Goal: Transaction & Acquisition: Purchase product/service

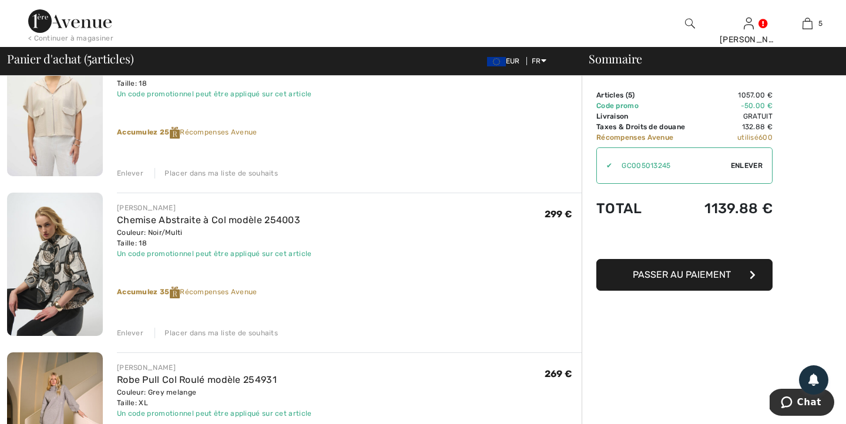
scroll to position [471, 0]
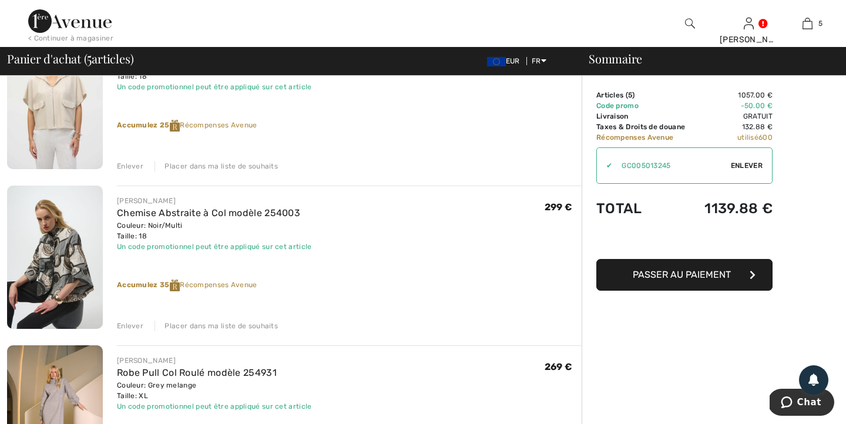
click at [86, 235] on img at bounding box center [55, 257] width 96 height 143
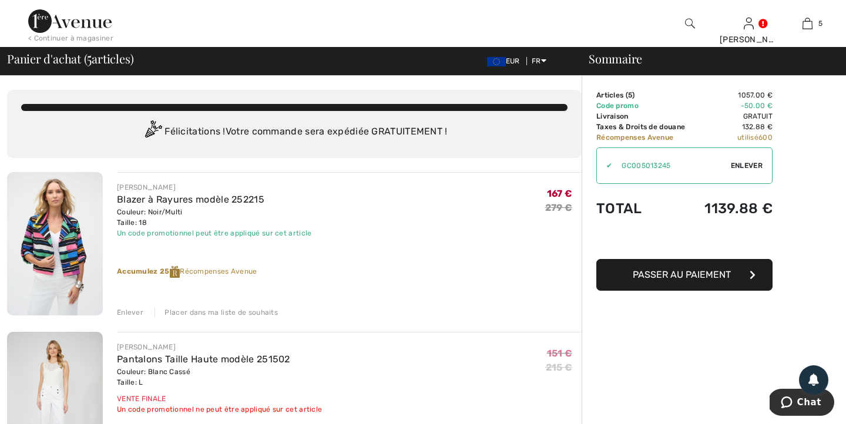
click at [99, 38] on div "< Continuer à magasiner" at bounding box center [70, 38] width 85 height 11
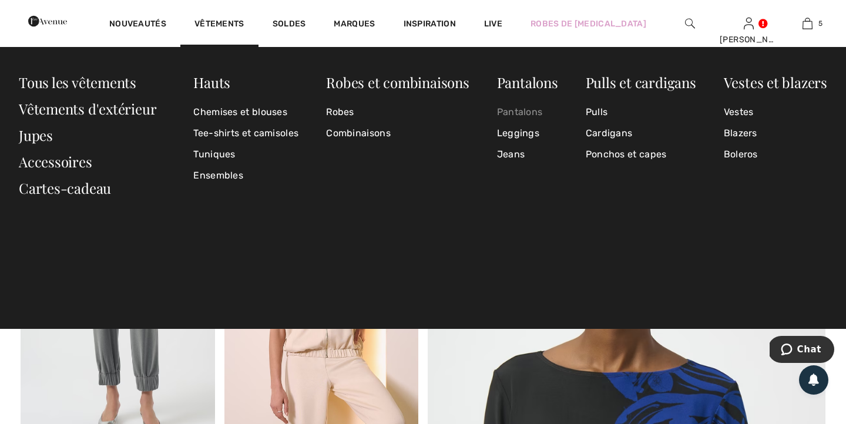
click at [535, 115] on link "Pantalons" at bounding box center [527, 112] width 61 height 21
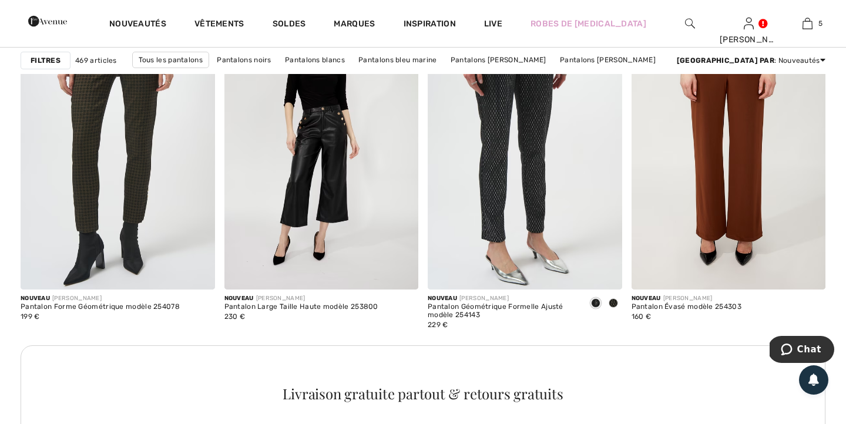
scroll to position [1218, 0]
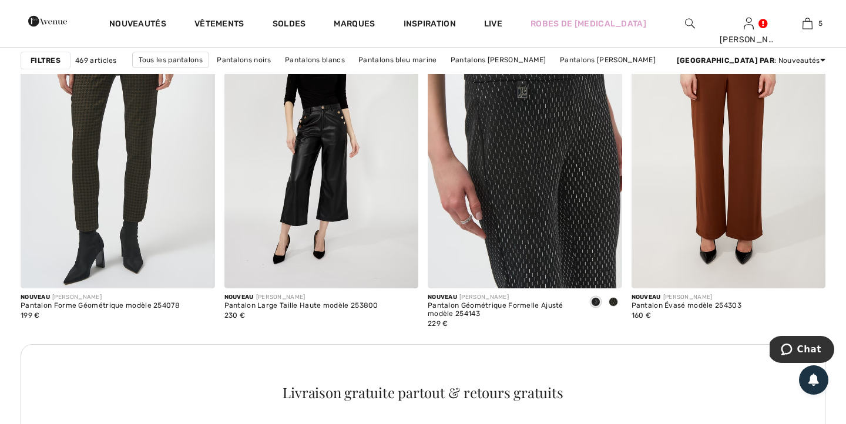
click at [542, 261] on img at bounding box center [525, 142] width 195 height 291
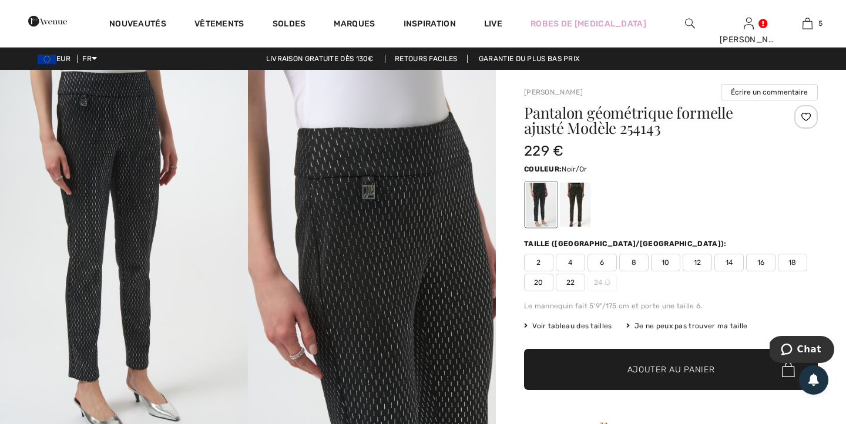
click at [574, 212] on div at bounding box center [575, 205] width 31 height 44
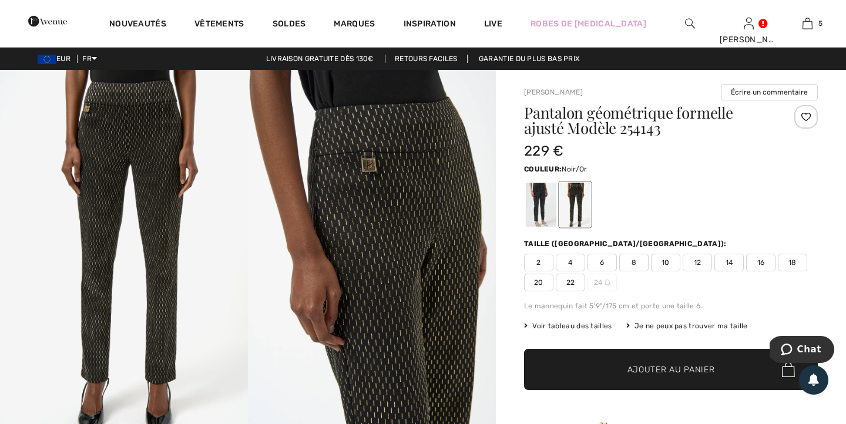
click at [362, 222] on img at bounding box center [372, 256] width 248 height 372
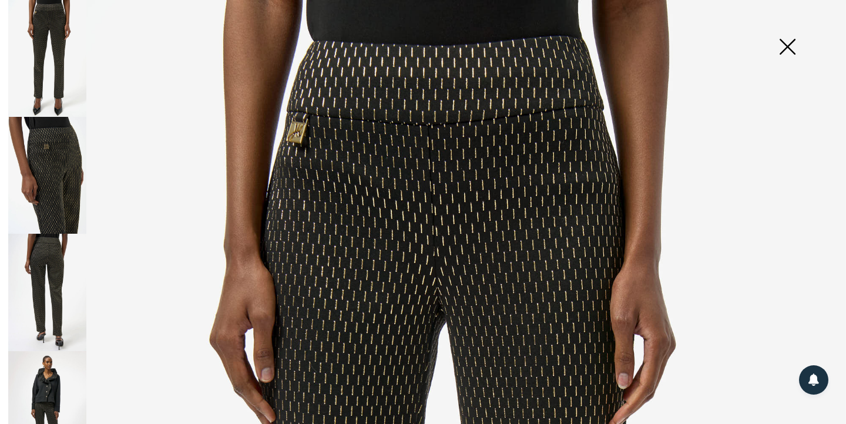
click at [789, 50] on img at bounding box center [787, 48] width 59 height 61
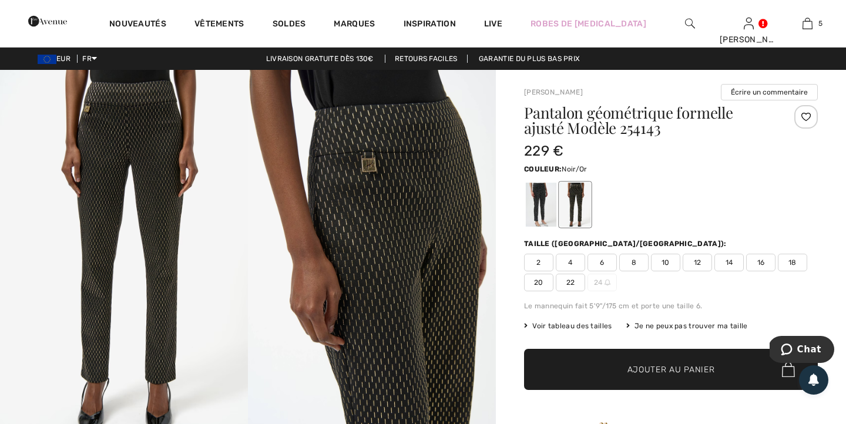
click at [729, 266] on span "14" at bounding box center [729, 263] width 29 height 18
click at [675, 367] on span "Ajouter au panier" at bounding box center [672, 370] width 88 height 12
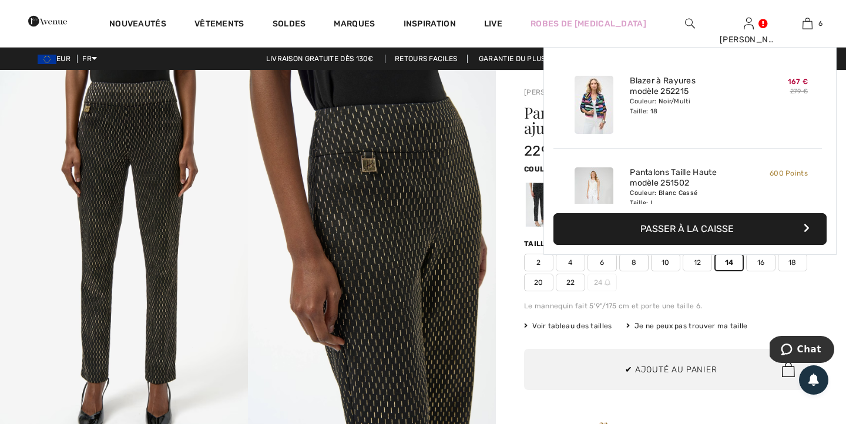
scroll to position [403, 0]
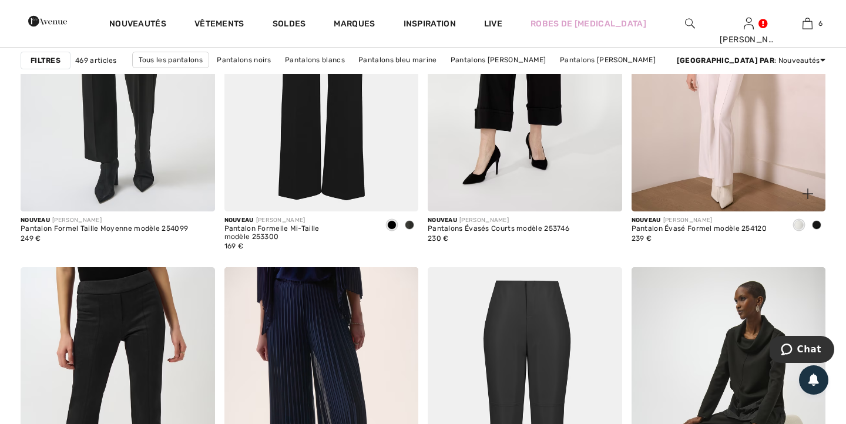
scroll to position [1775, 0]
click at [710, 170] on img at bounding box center [729, 66] width 195 height 291
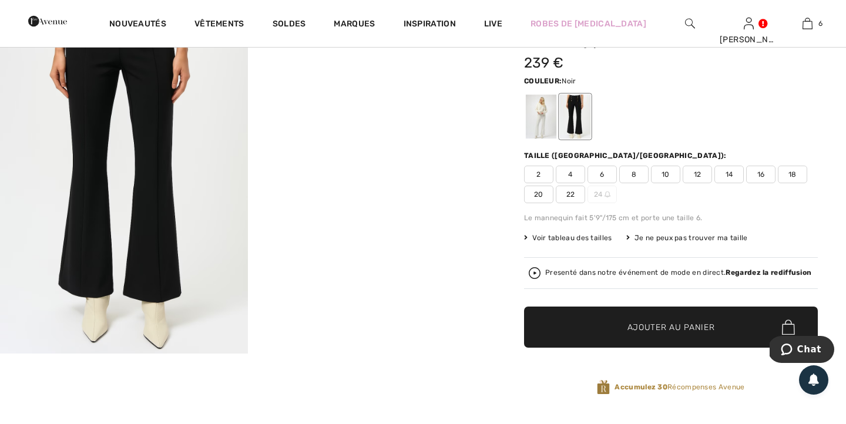
scroll to position [85, 0]
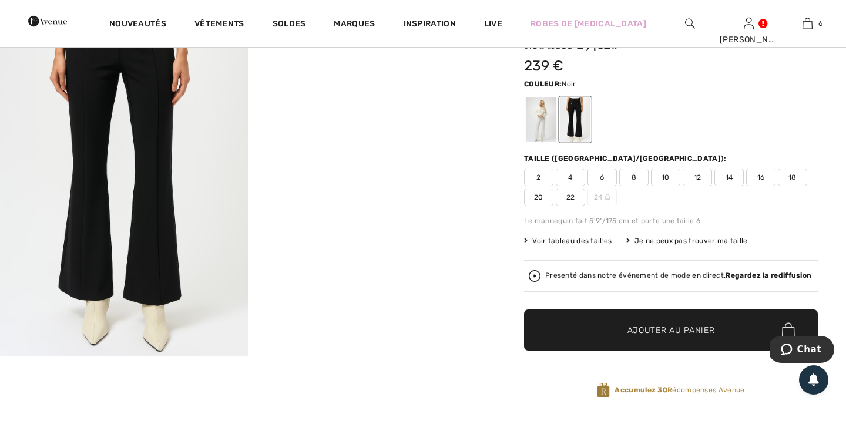
click at [729, 180] on span "14" at bounding box center [729, 178] width 29 height 18
click at [656, 330] on span "Ajouter au panier" at bounding box center [672, 330] width 88 height 12
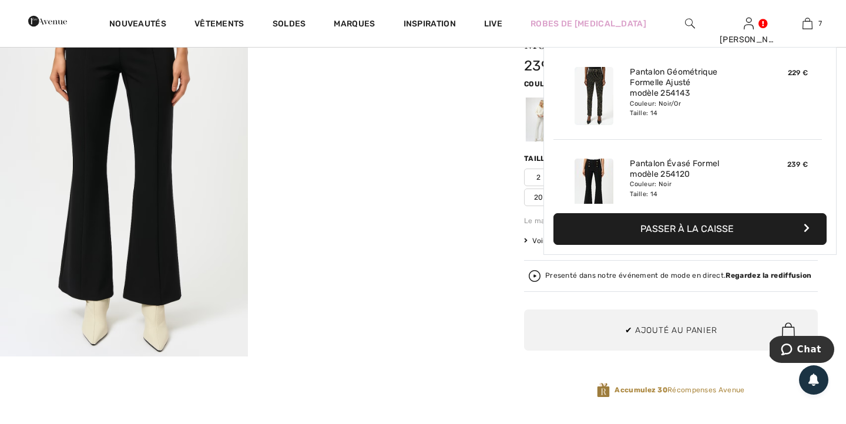
scroll to position [495, 0]
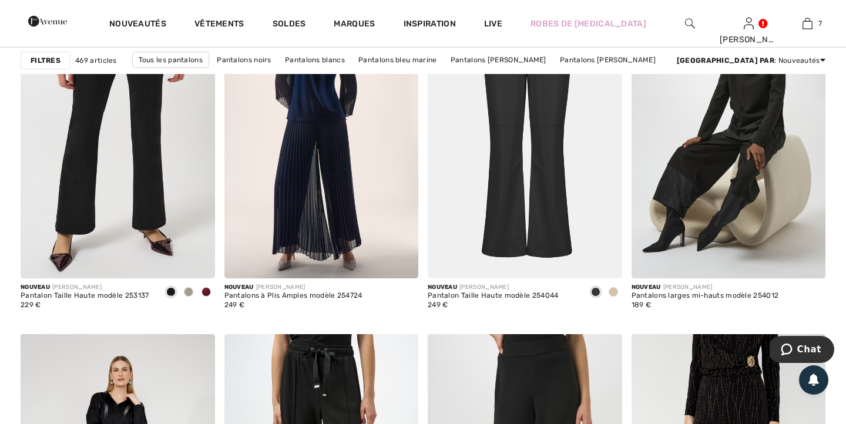
scroll to position [2049, 0]
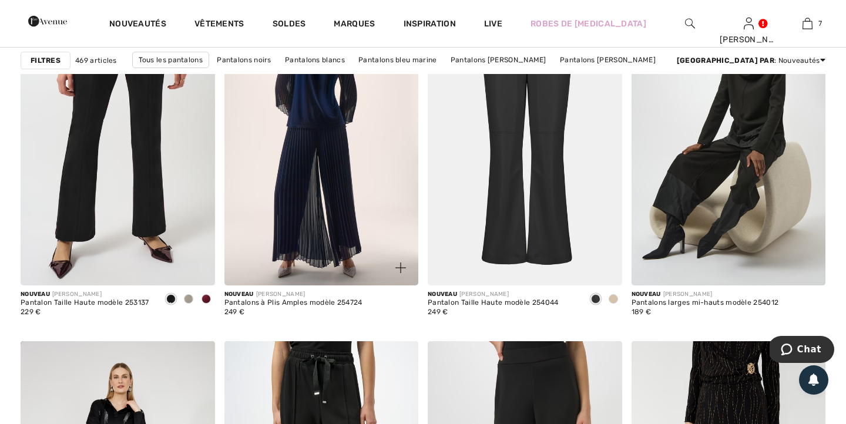
click at [314, 206] on img at bounding box center [321, 139] width 195 height 291
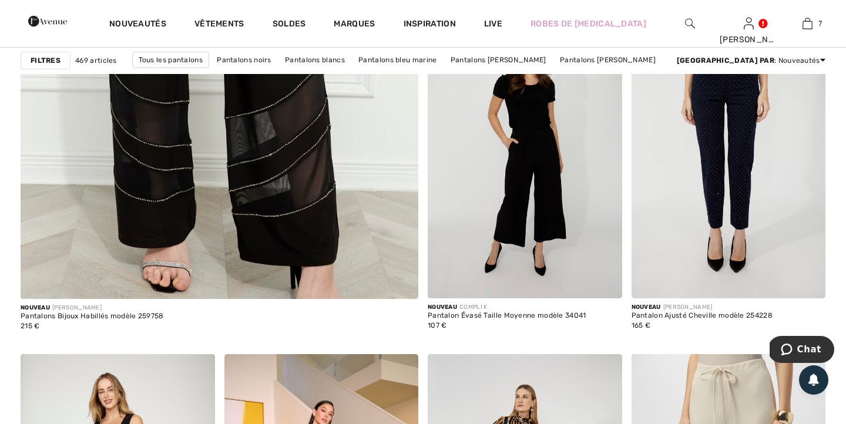
scroll to position [3211, 0]
click at [712, 172] on img at bounding box center [729, 153] width 195 height 291
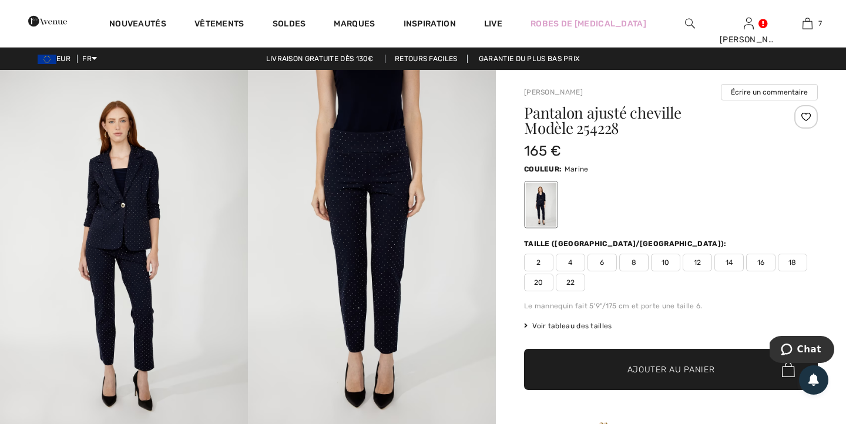
click at [367, 221] on img at bounding box center [372, 256] width 248 height 372
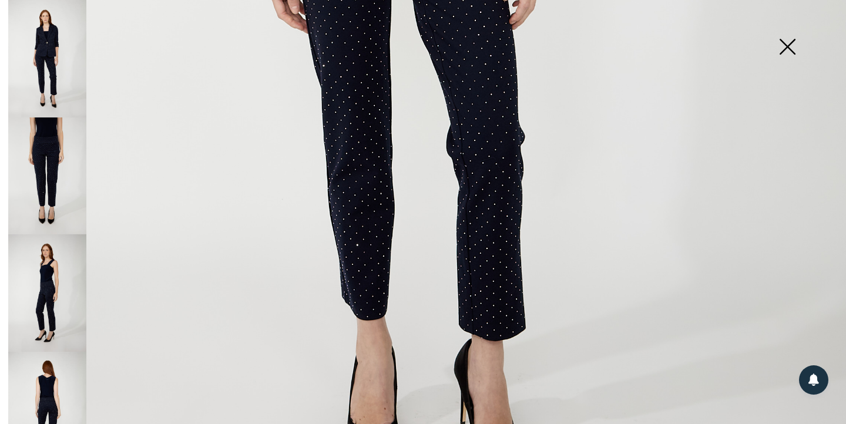
scroll to position [694, 0]
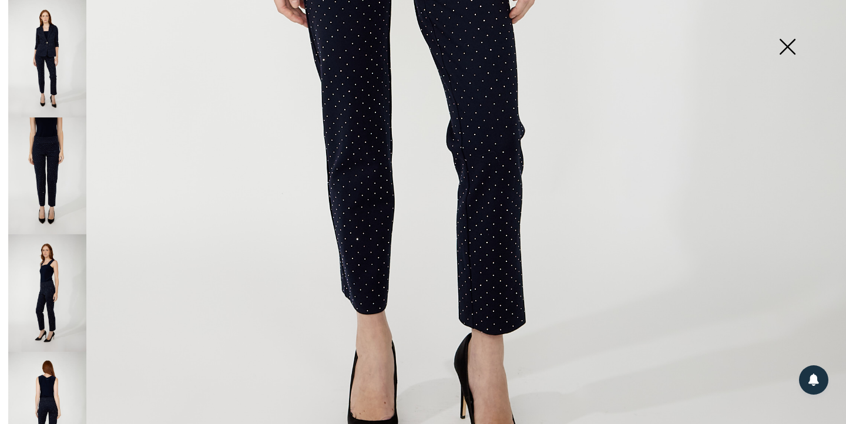
click at [786, 52] on img at bounding box center [787, 48] width 59 height 61
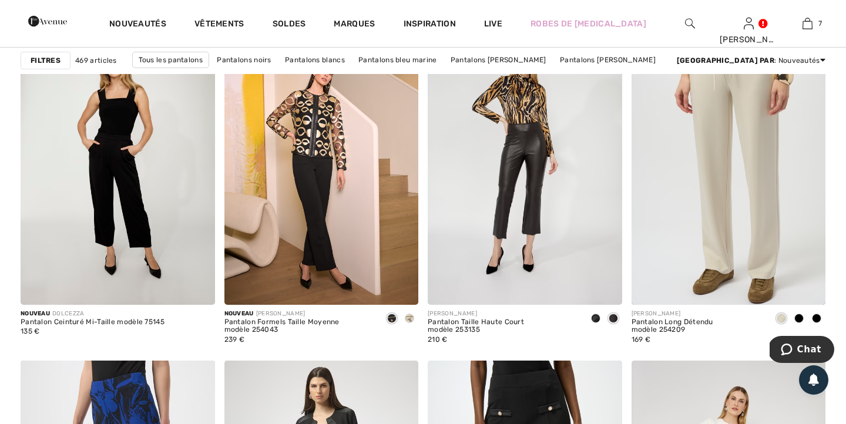
scroll to position [3553, 0]
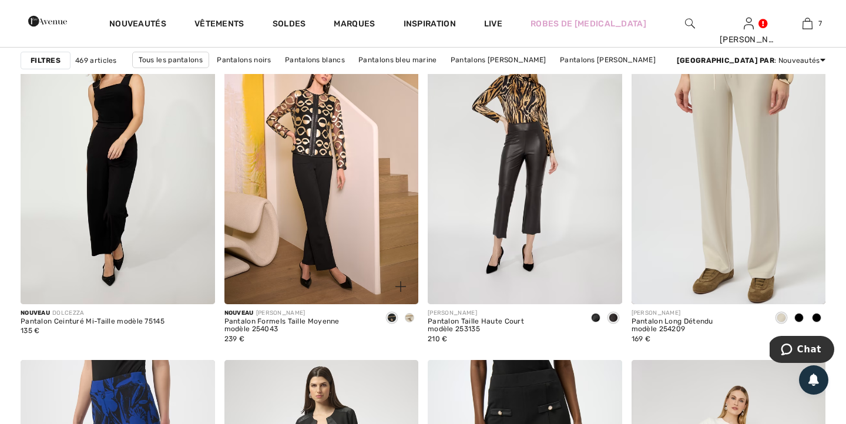
click at [412, 317] on span at bounding box center [409, 317] width 9 height 9
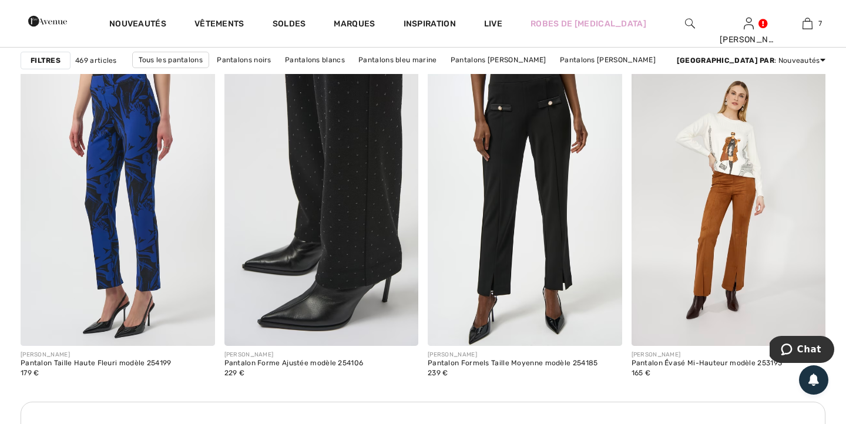
scroll to position [3859, 0]
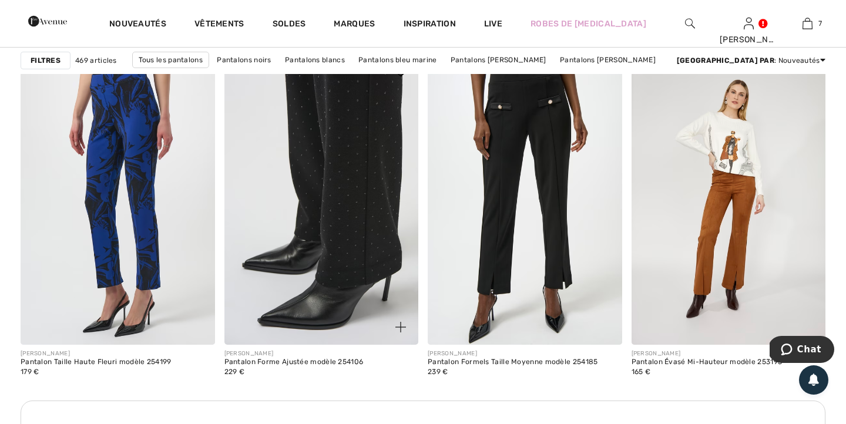
click at [334, 222] on img at bounding box center [321, 199] width 195 height 291
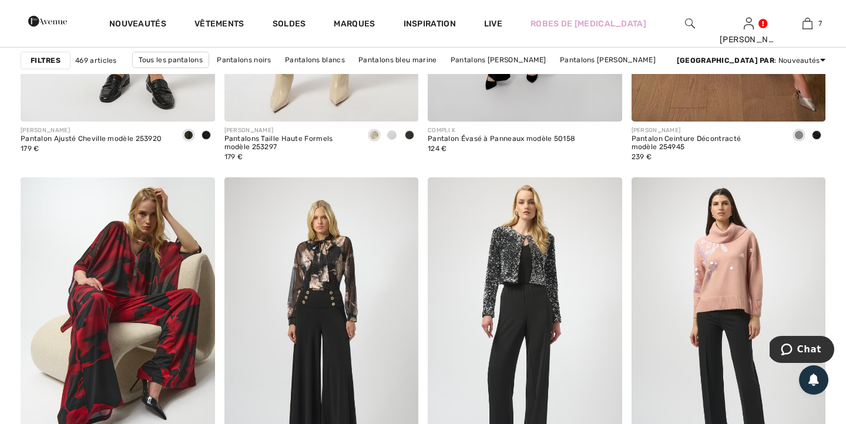
scroll to position [5057, 0]
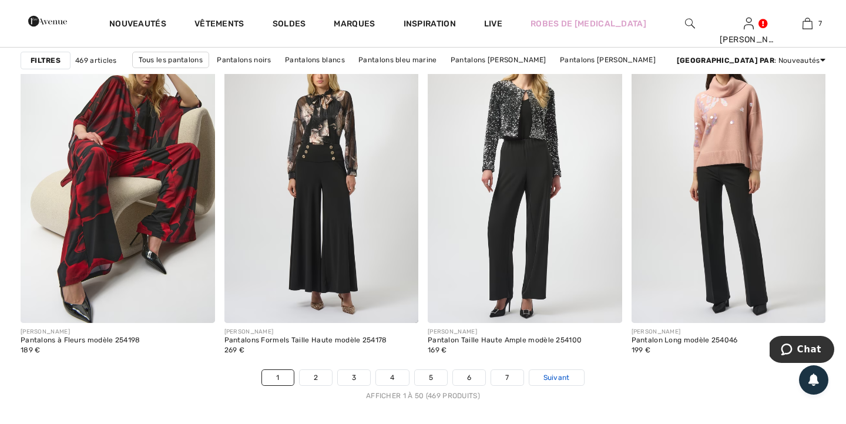
click at [555, 383] on span "Suivant" at bounding box center [557, 378] width 26 height 11
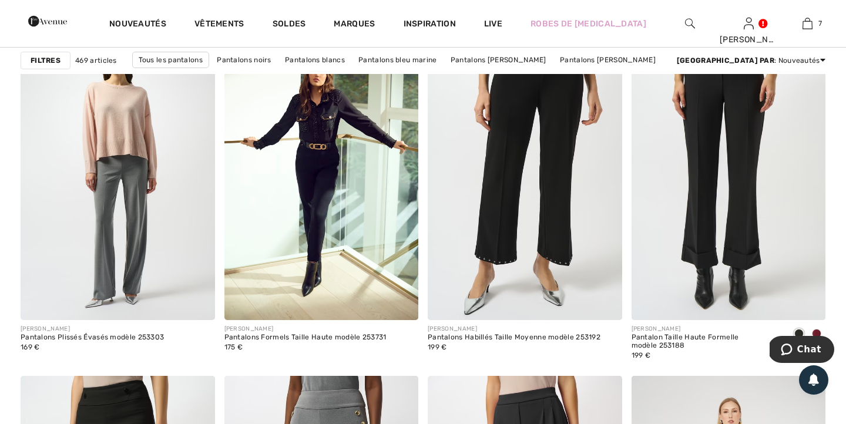
scroll to position [842, 0]
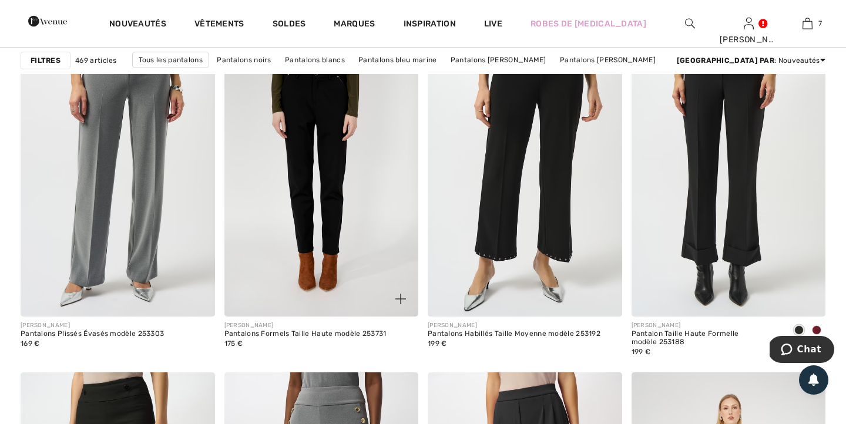
click at [294, 237] on img at bounding box center [321, 171] width 195 height 291
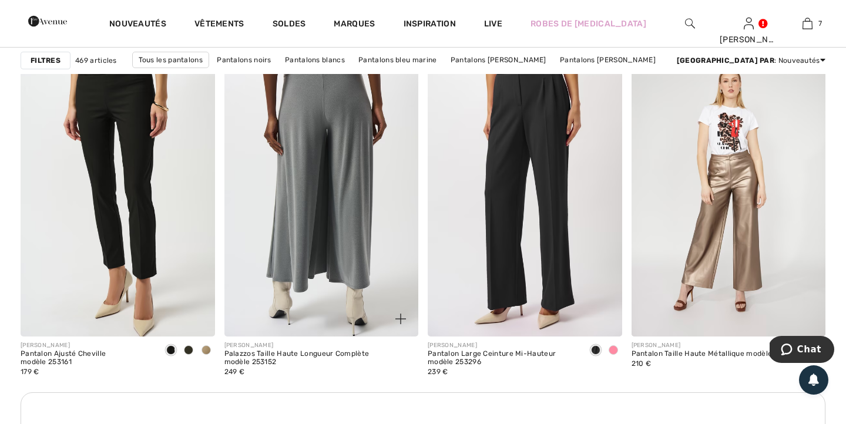
scroll to position [1172, 0]
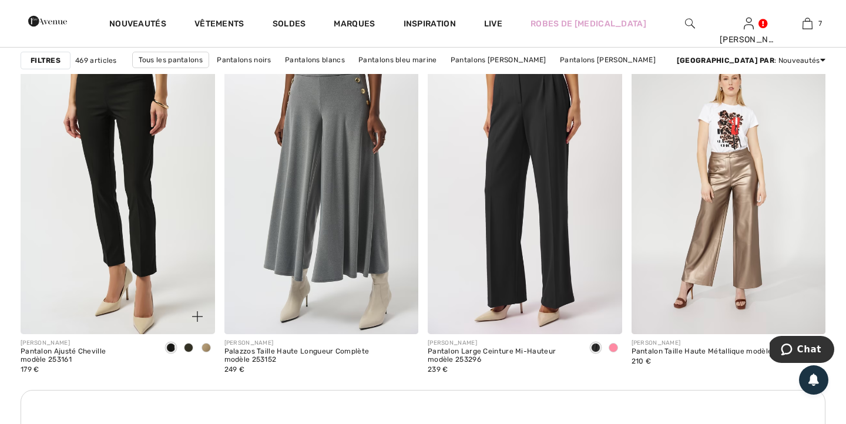
click at [206, 346] on span at bounding box center [206, 347] width 9 height 9
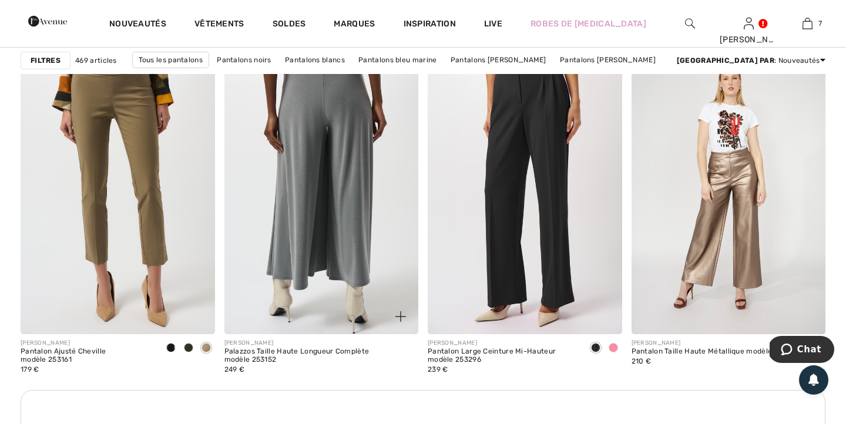
click at [326, 252] on img at bounding box center [321, 188] width 195 height 291
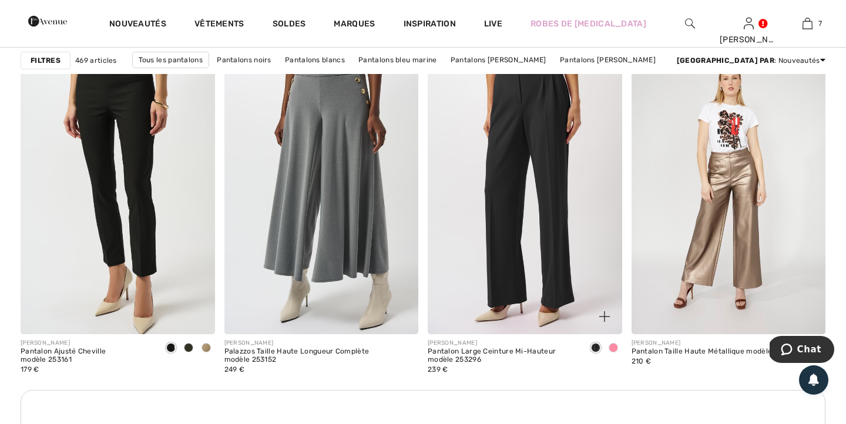
click at [611, 350] on span at bounding box center [613, 347] width 9 height 9
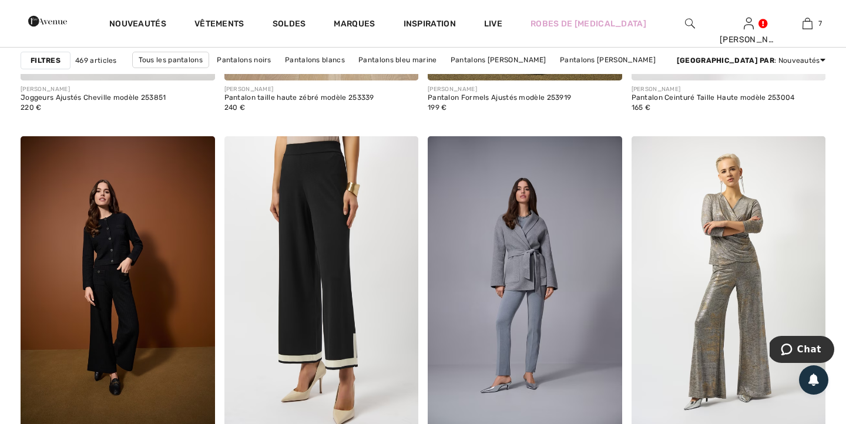
scroll to position [1908, 0]
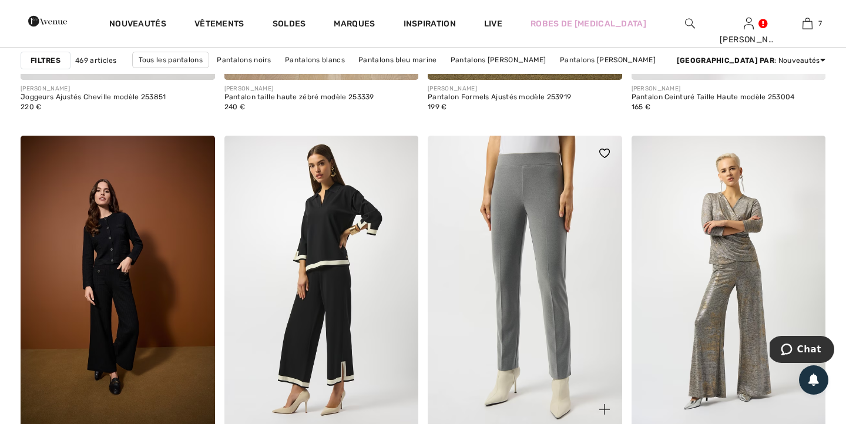
click at [574, 283] on img at bounding box center [525, 281] width 195 height 291
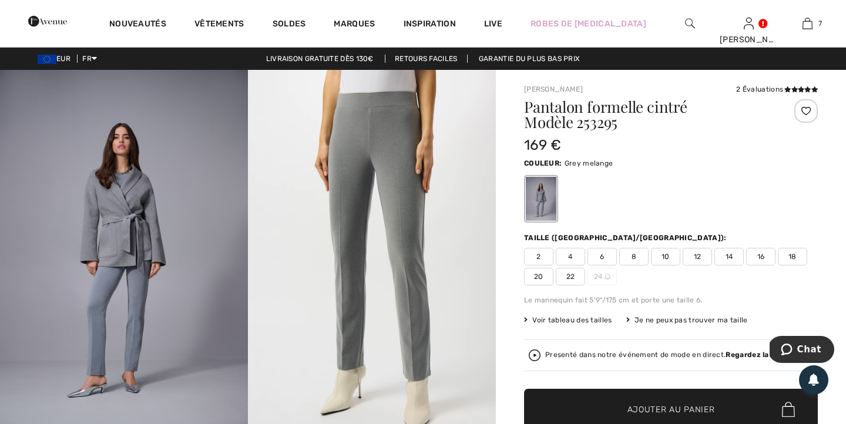
click at [730, 258] on span "14" at bounding box center [729, 257] width 29 height 18
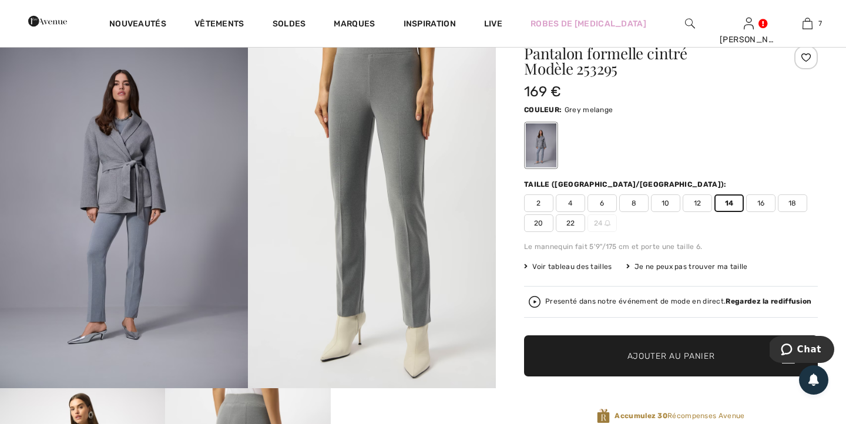
scroll to position [60, 0]
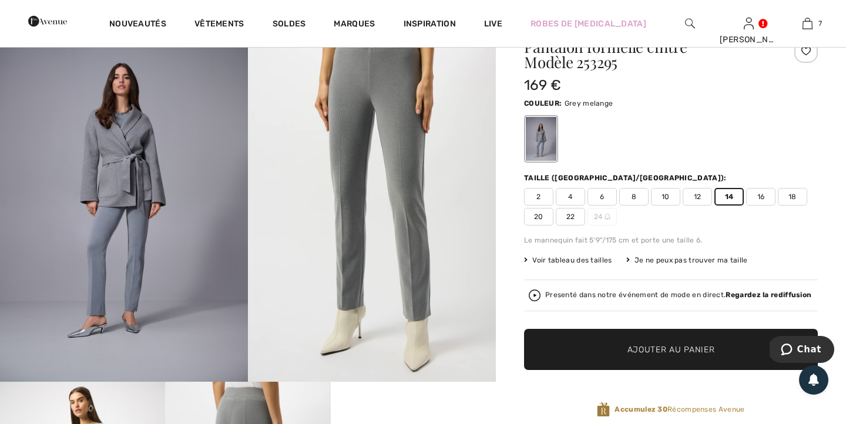
click at [669, 351] on span "Ajouter au panier" at bounding box center [672, 350] width 88 height 12
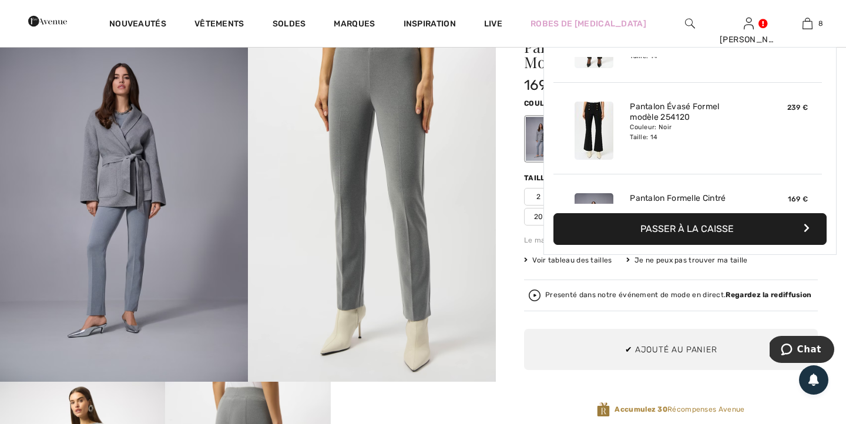
scroll to position [586, 0]
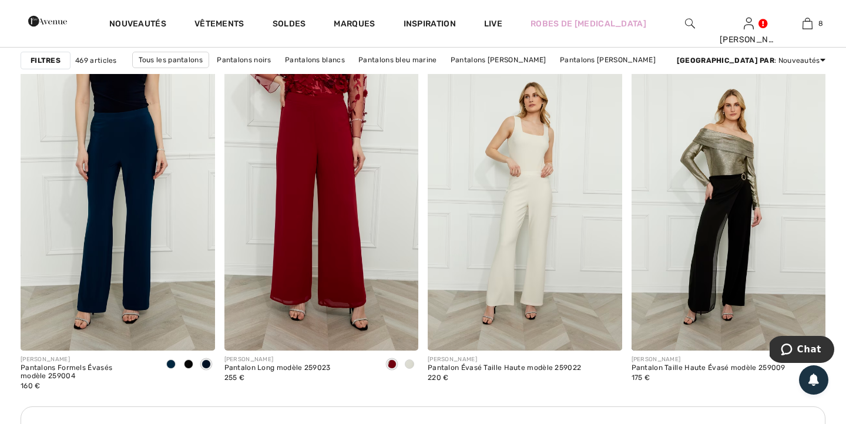
scroll to position [3863, 0]
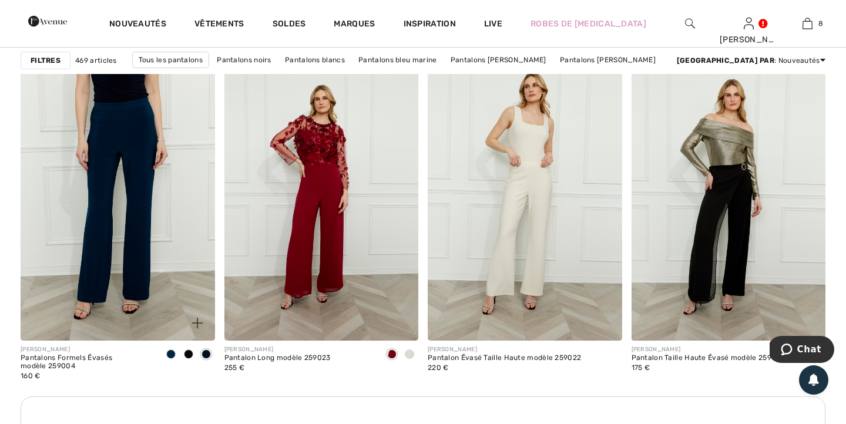
click at [192, 351] on div at bounding box center [189, 355] width 18 height 19
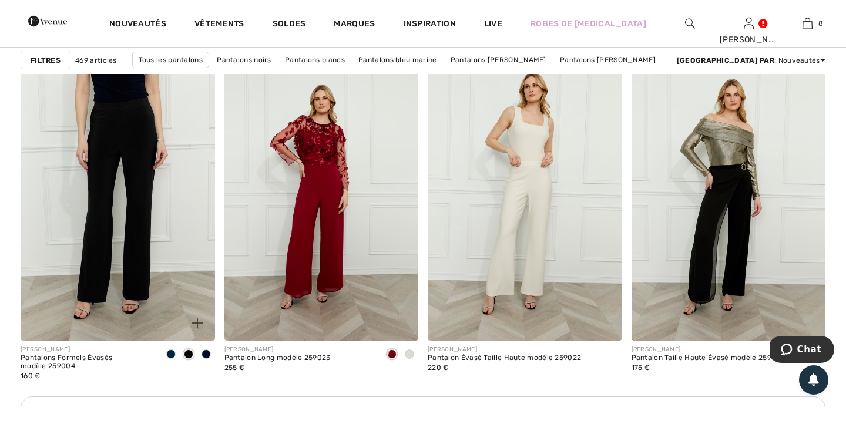
click at [209, 355] on span at bounding box center [206, 354] width 9 height 9
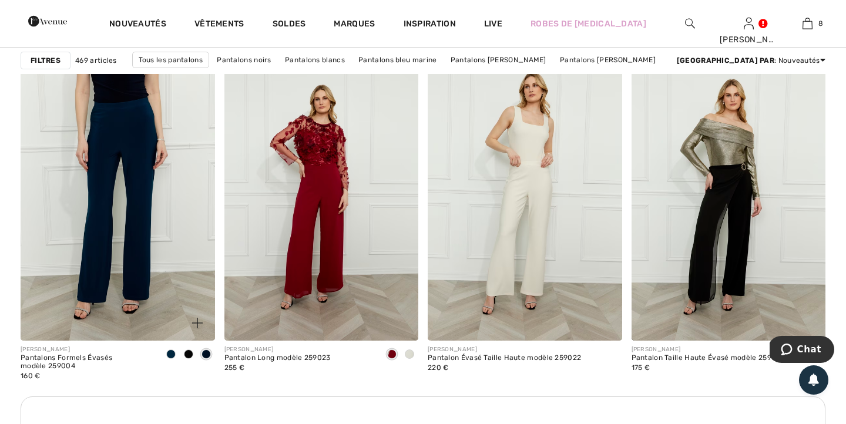
click at [187, 354] on span at bounding box center [188, 354] width 9 height 9
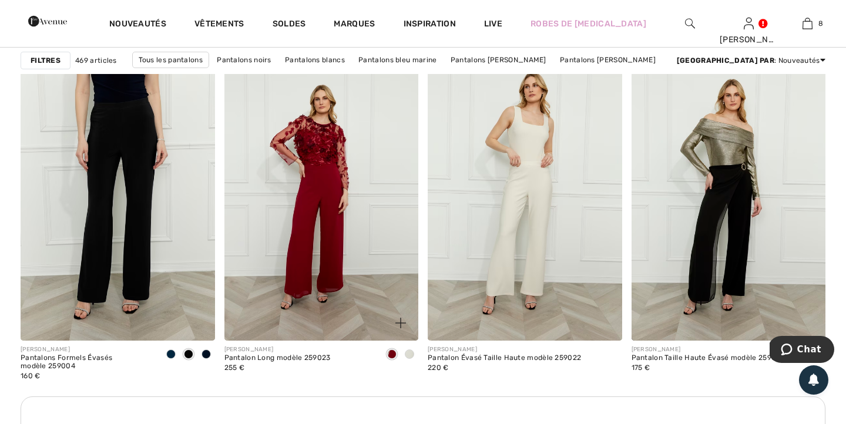
click at [410, 351] on span at bounding box center [409, 354] width 9 height 9
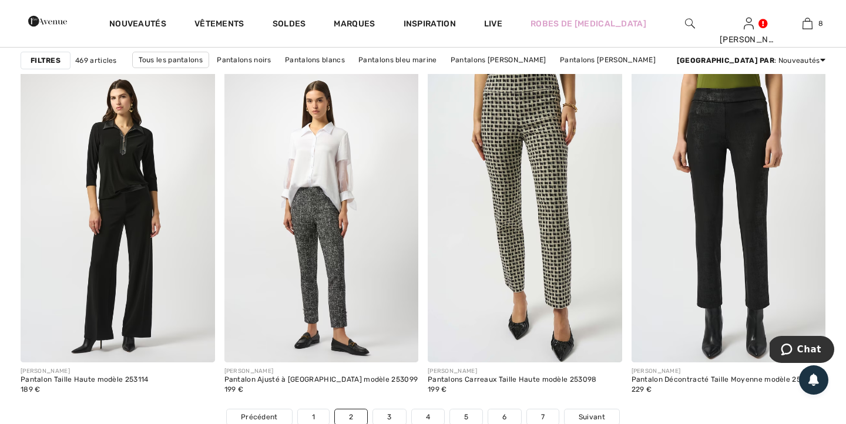
scroll to position [5027, 0]
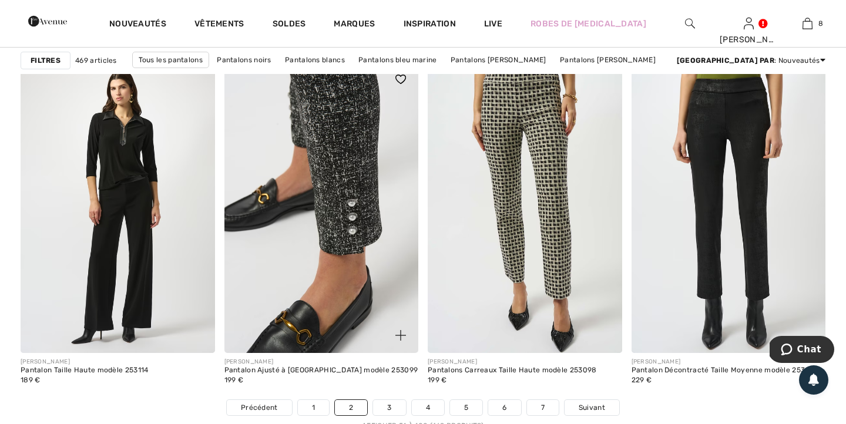
click at [339, 232] on img at bounding box center [321, 207] width 195 height 291
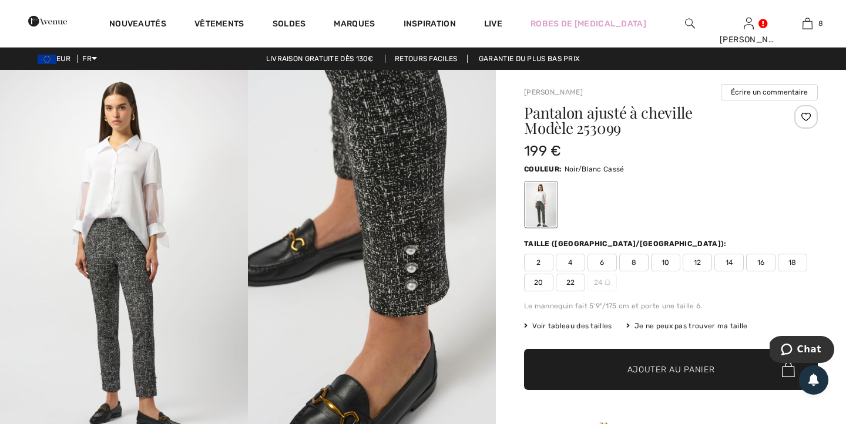
click at [730, 264] on span "14" at bounding box center [729, 263] width 29 height 18
click at [669, 374] on span "Ajouter au panier" at bounding box center [672, 370] width 88 height 12
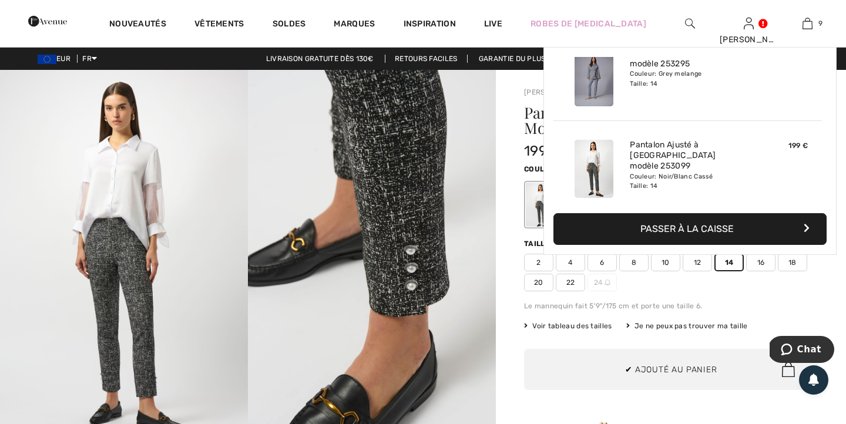
scroll to position [678, 0]
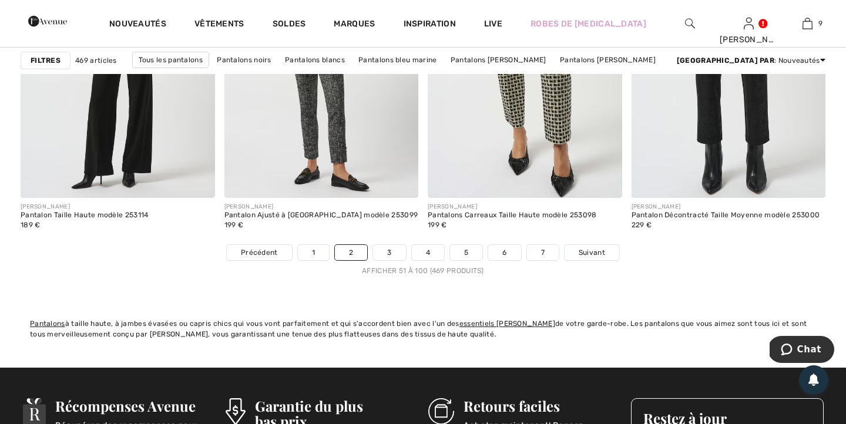
scroll to position [5193, 0]
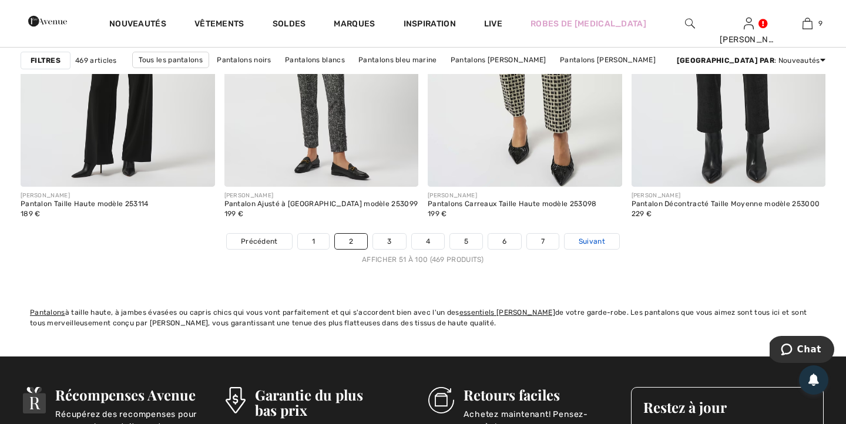
click at [602, 243] on span "Suivant" at bounding box center [592, 241] width 26 height 11
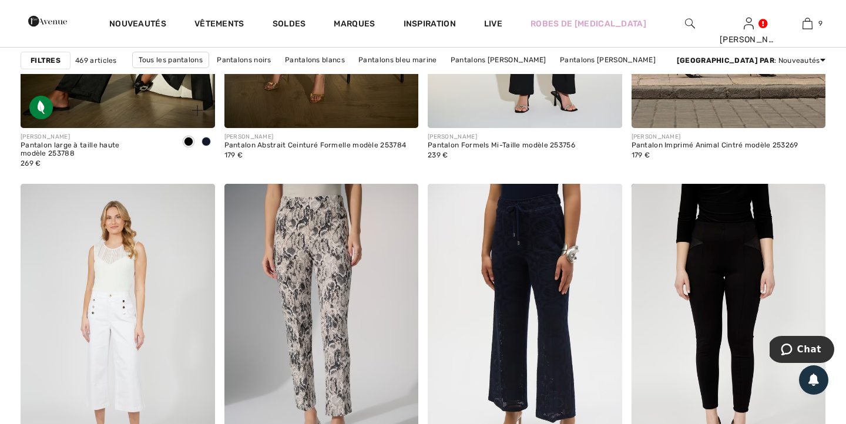
scroll to position [1015, 0]
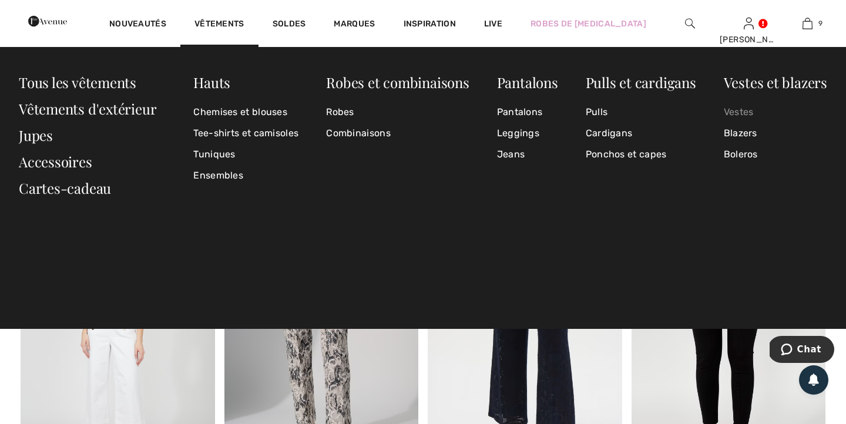
click at [735, 114] on link "Vestes" at bounding box center [775, 112] width 103 height 21
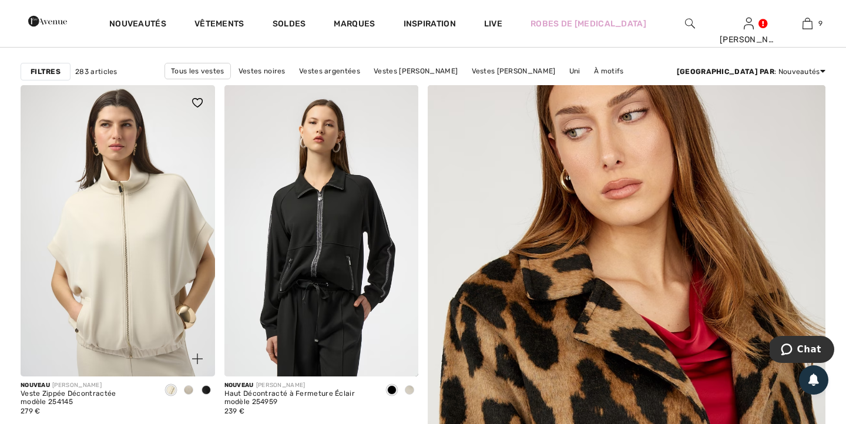
scroll to position [92, 0]
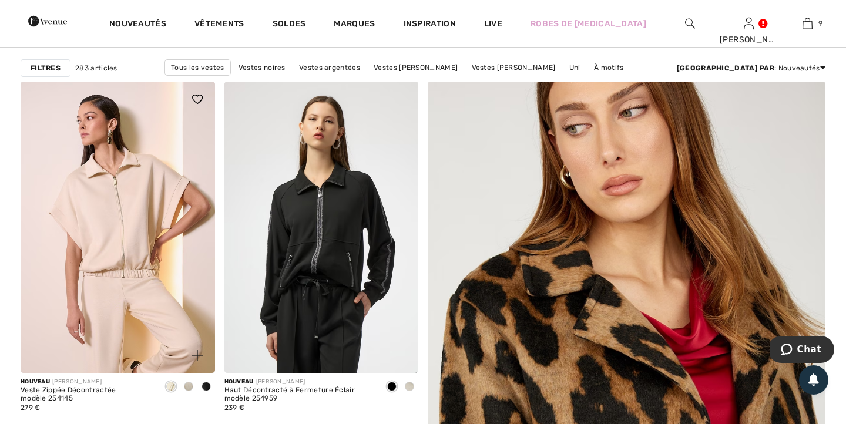
click at [189, 388] on span at bounding box center [188, 386] width 9 height 9
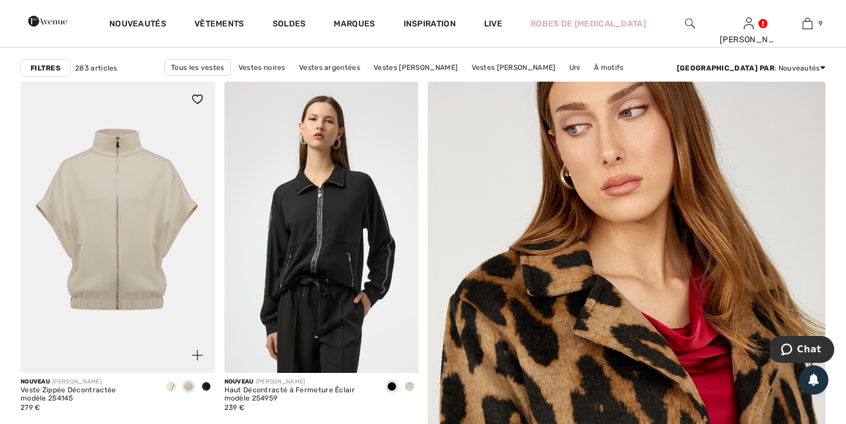
click at [126, 270] on img at bounding box center [118, 227] width 195 height 291
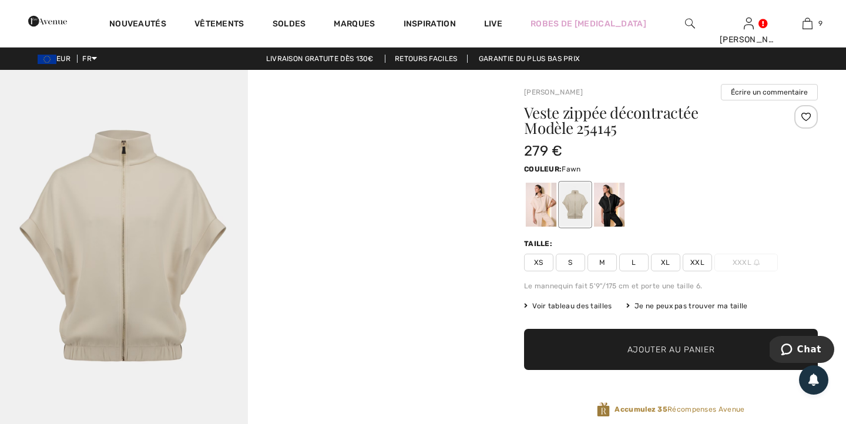
click at [585, 214] on div at bounding box center [575, 205] width 31 height 44
click at [535, 212] on div at bounding box center [541, 205] width 31 height 44
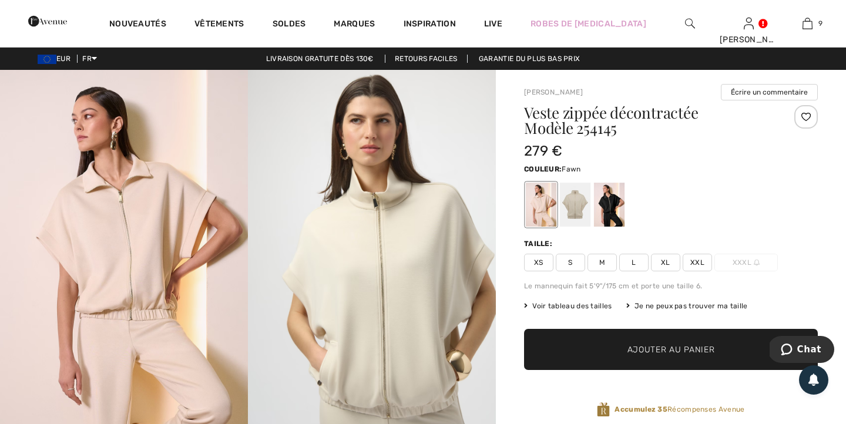
click at [581, 206] on div at bounding box center [575, 205] width 31 height 44
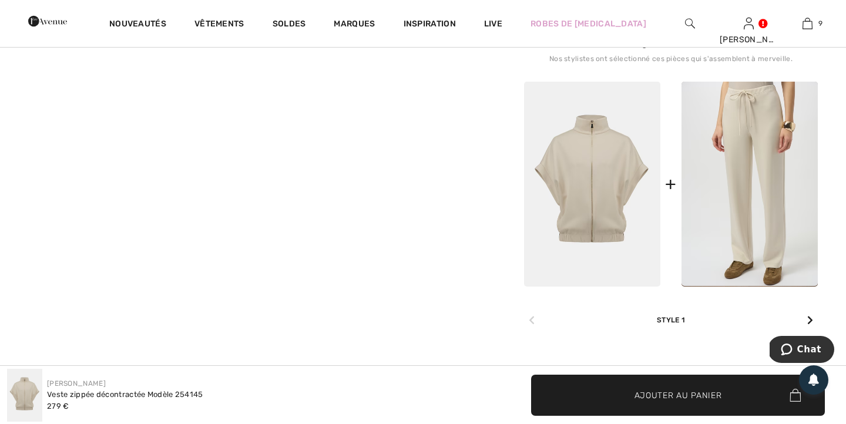
scroll to position [437, 0]
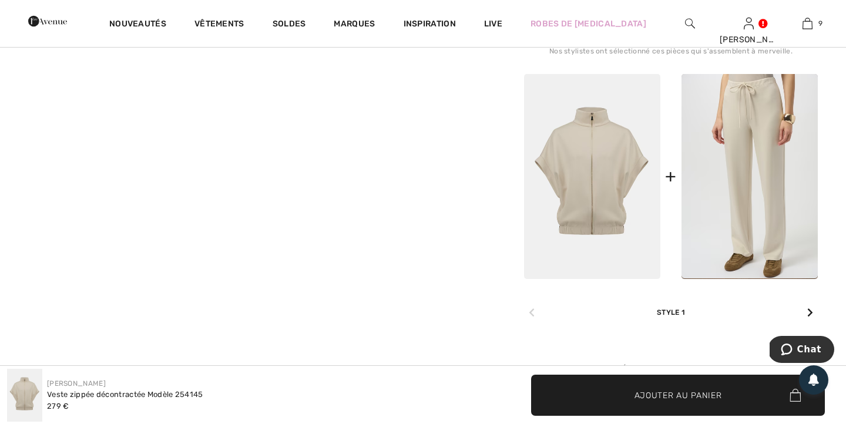
click at [581, 206] on img at bounding box center [592, 176] width 136 height 205
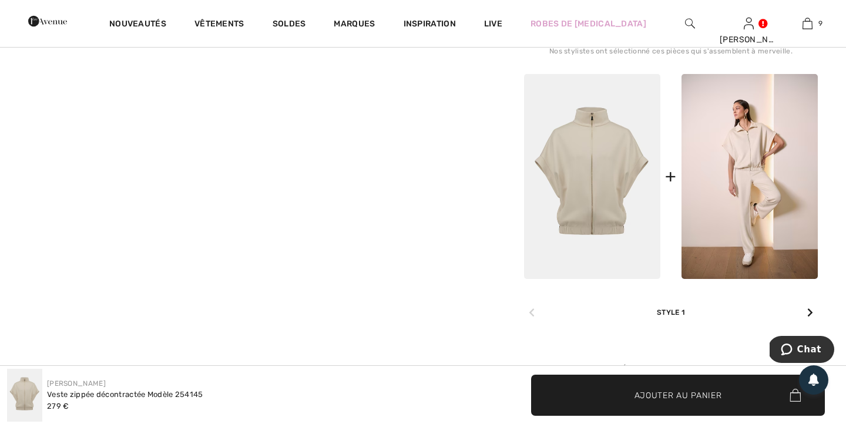
click at [737, 200] on img at bounding box center [750, 176] width 136 height 205
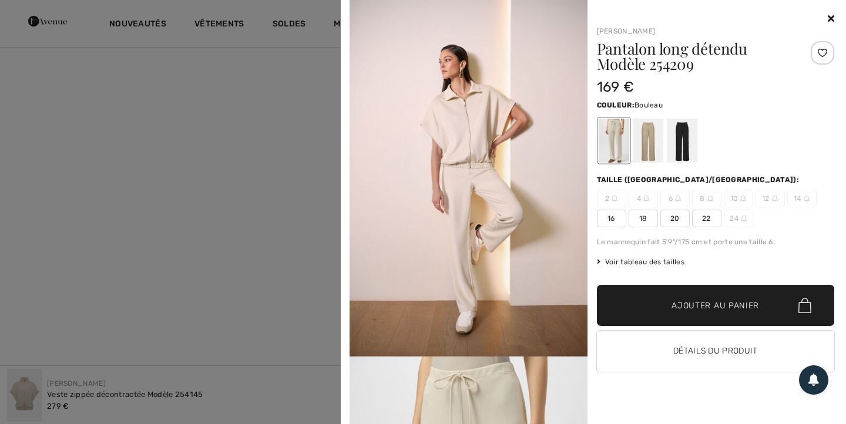
click at [651, 144] on div at bounding box center [647, 141] width 31 height 44
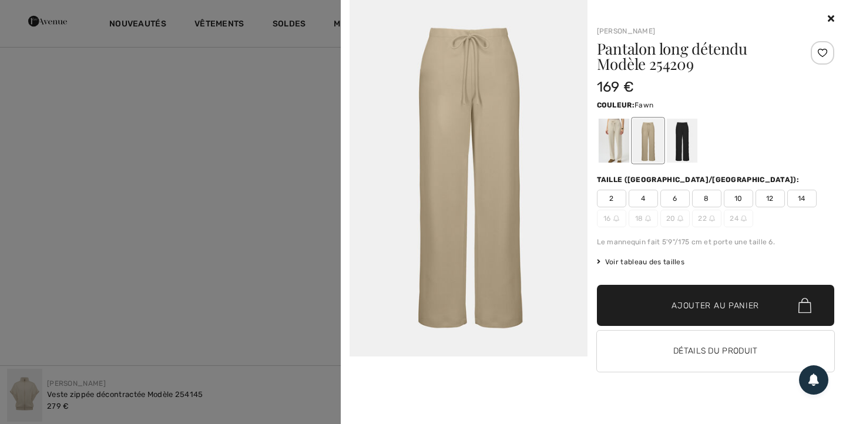
click at [769, 200] on span "12" at bounding box center [770, 199] width 29 height 18
click at [708, 311] on span "Ajouter au panier" at bounding box center [716, 306] width 88 height 12
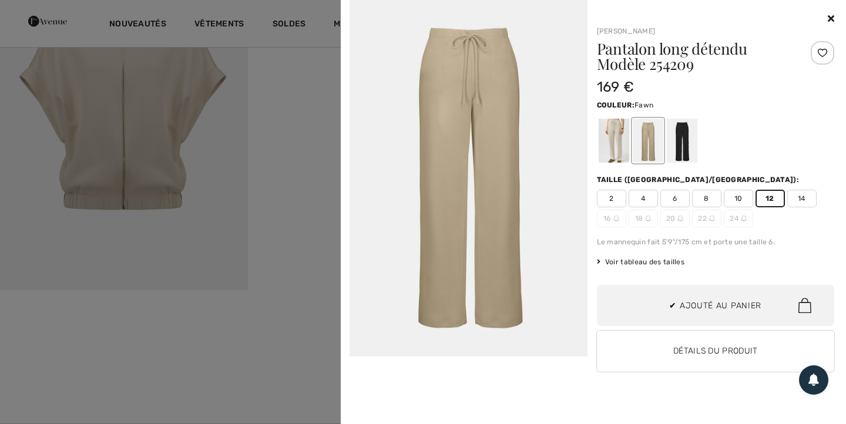
scroll to position [0, 0]
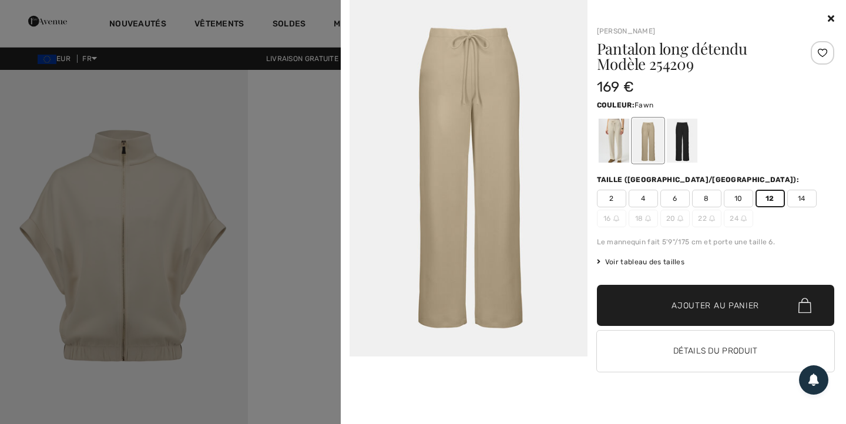
click at [829, 21] on icon at bounding box center [831, 18] width 6 height 9
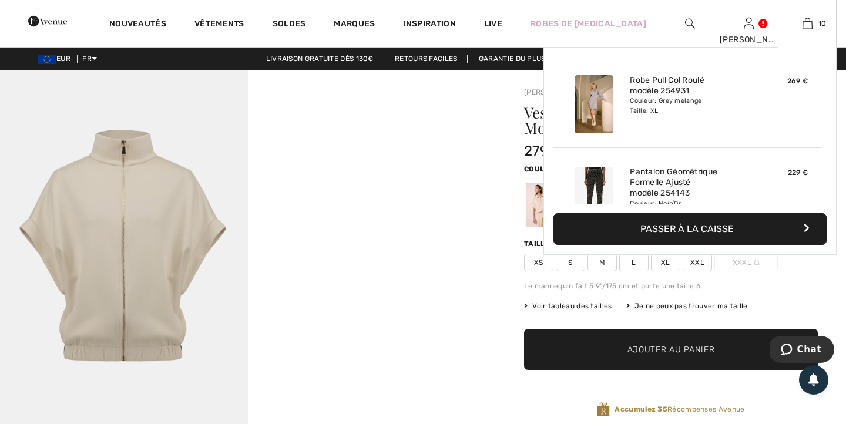
scroll to position [400, 0]
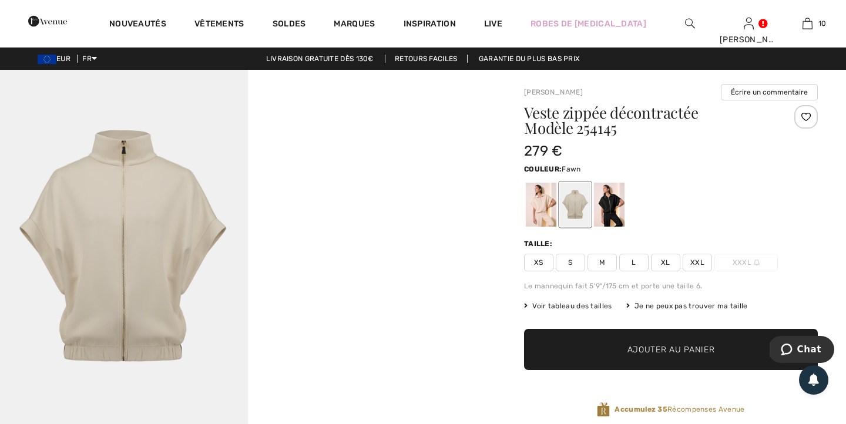
click at [113, 233] on img at bounding box center [124, 256] width 248 height 372
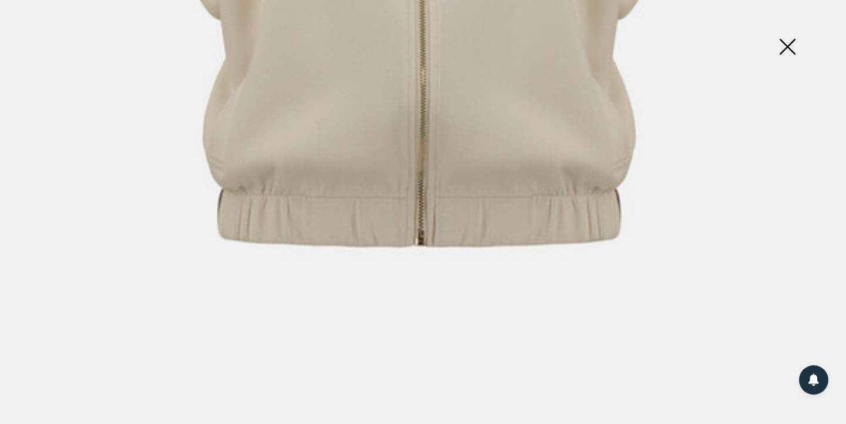
scroll to position [749, 0]
click at [789, 49] on img at bounding box center [787, 48] width 59 height 61
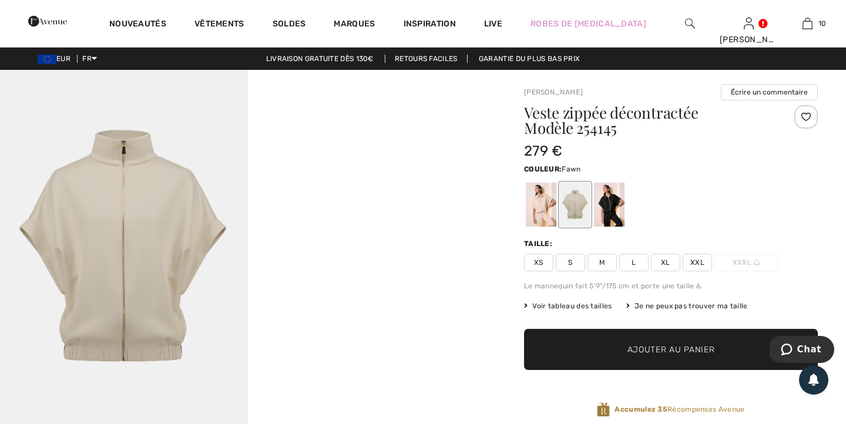
click at [669, 265] on span "XL" at bounding box center [665, 263] width 29 height 18
click at [648, 353] on span "Ajouter au panier" at bounding box center [672, 350] width 88 height 12
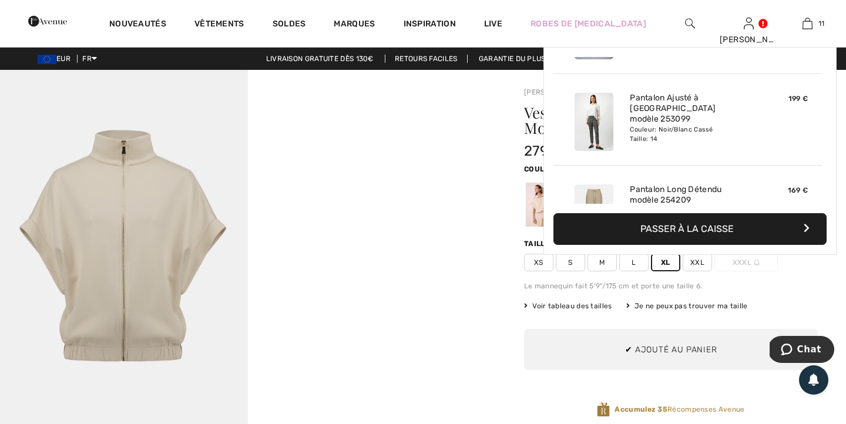
scroll to position [862, 0]
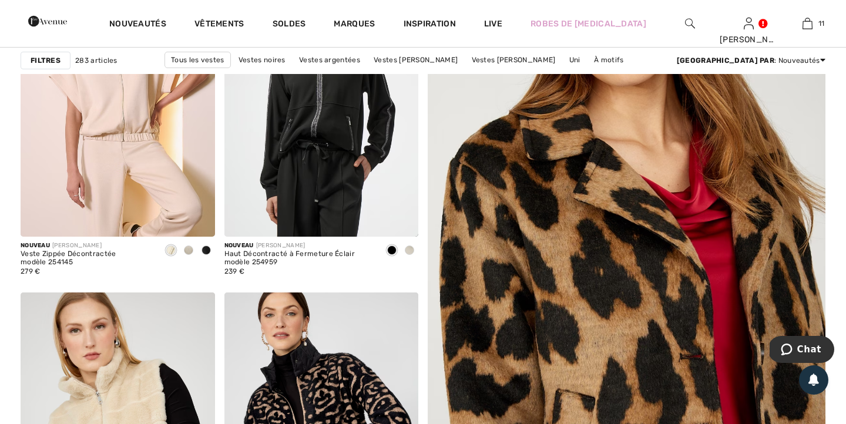
scroll to position [229, 0]
click at [409, 252] on span at bounding box center [409, 249] width 9 height 9
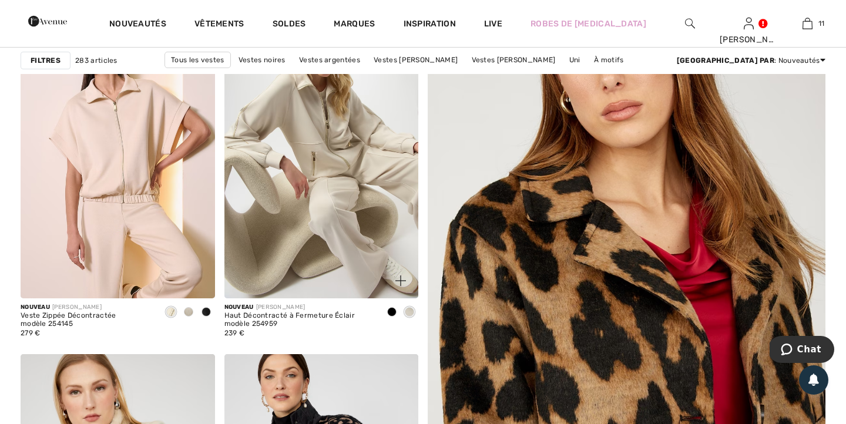
scroll to position [158, 0]
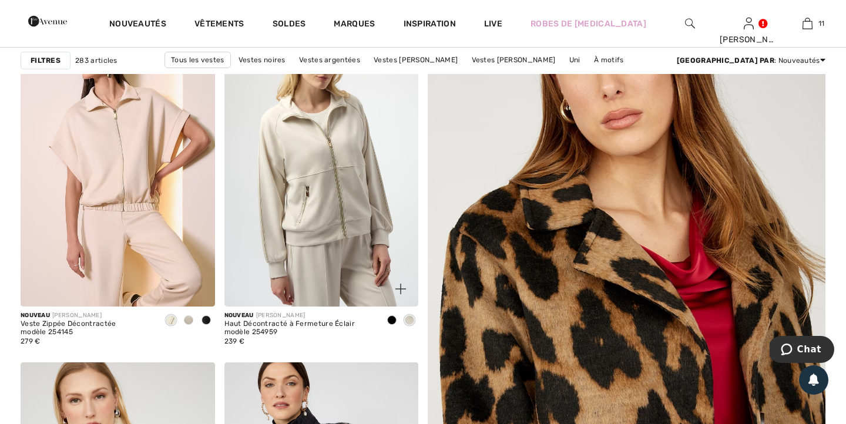
click at [374, 189] on img at bounding box center [321, 160] width 195 height 291
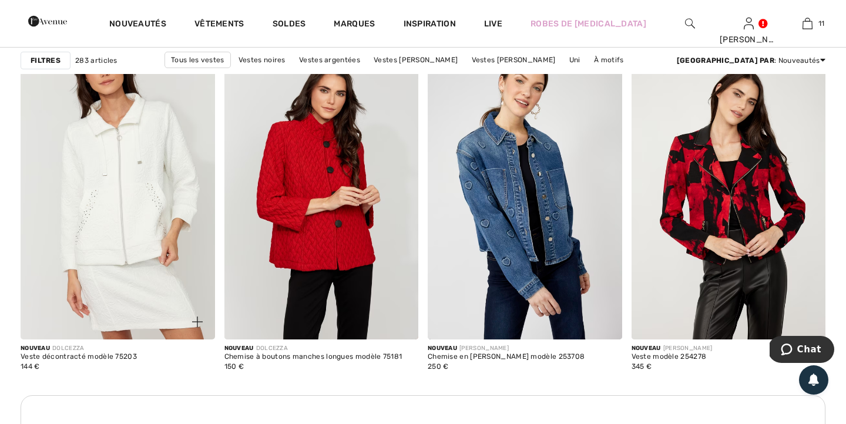
scroll to position [1165, 0]
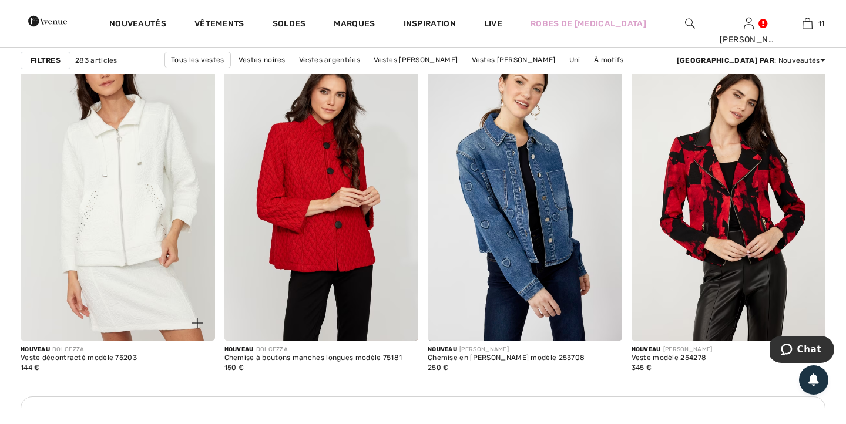
click at [152, 264] on img at bounding box center [118, 194] width 195 height 291
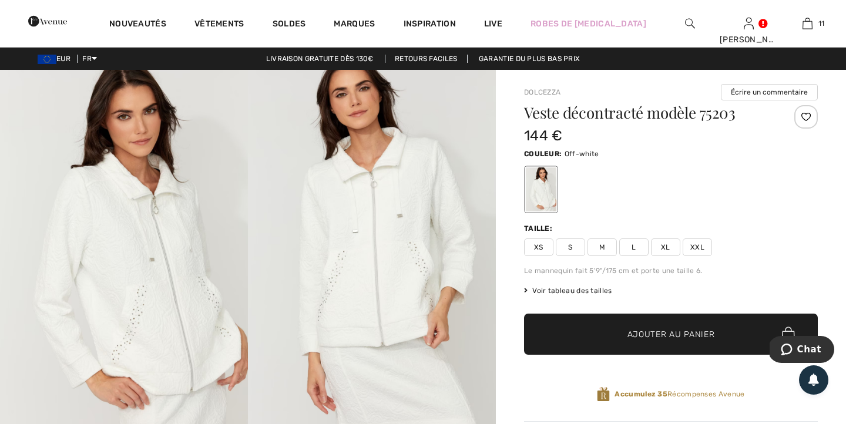
click at [666, 250] on span "XL" at bounding box center [665, 248] width 29 height 18
click at [662, 338] on span "Ajouter au panier" at bounding box center [672, 335] width 88 height 12
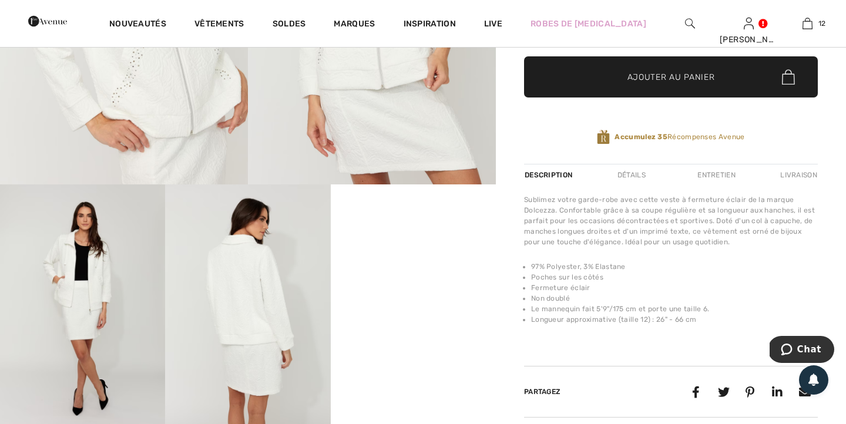
scroll to position [249, 0]
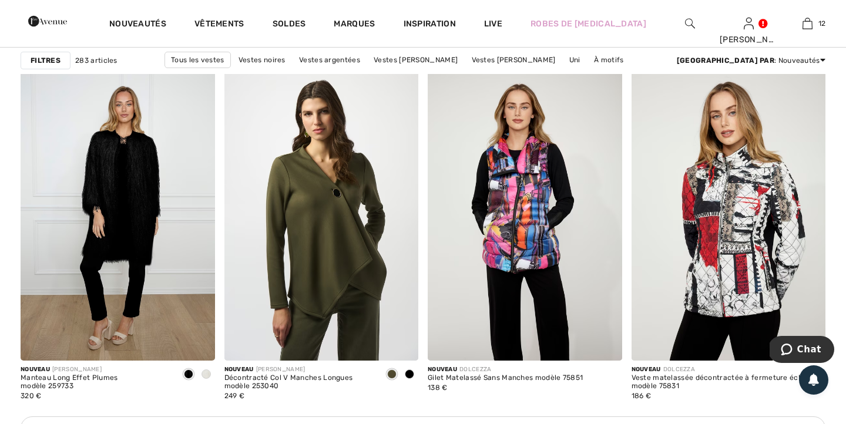
scroll to position [2322, 0]
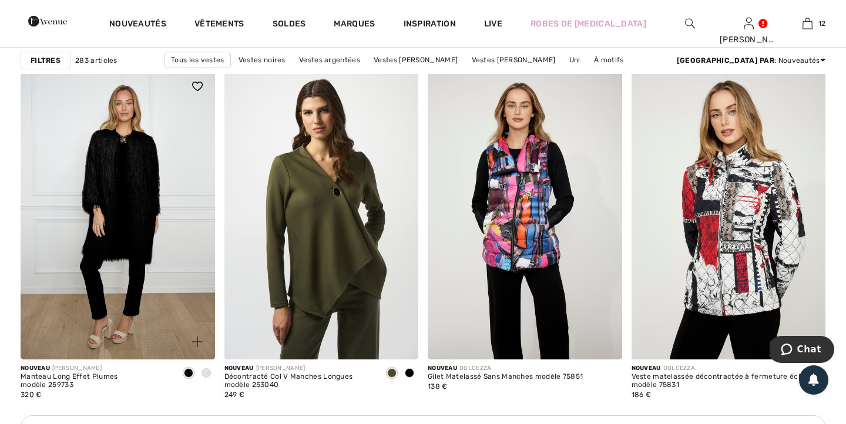
click at [207, 375] on span at bounding box center [206, 372] width 9 height 9
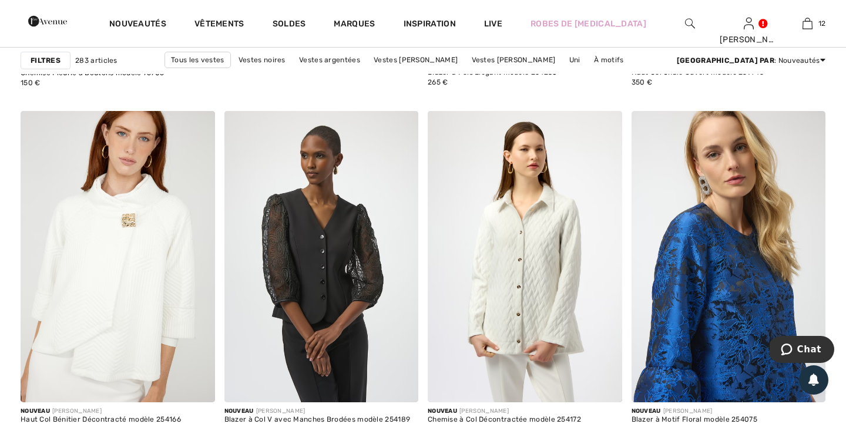
scroll to position [3478, 0]
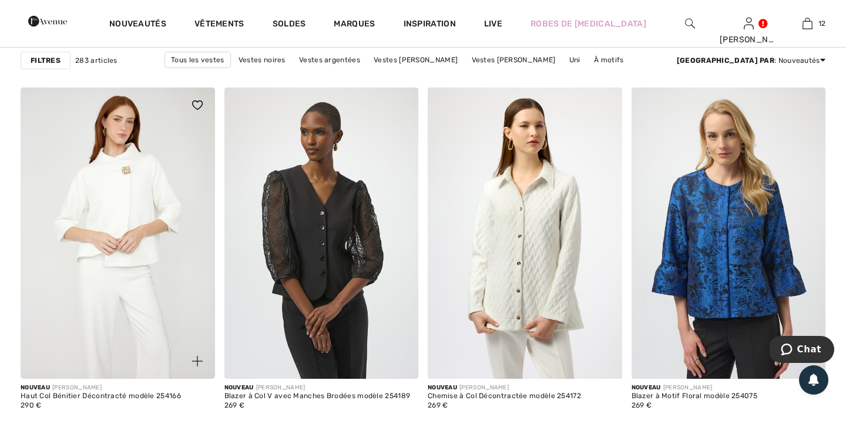
click at [154, 267] on img at bounding box center [118, 233] width 195 height 291
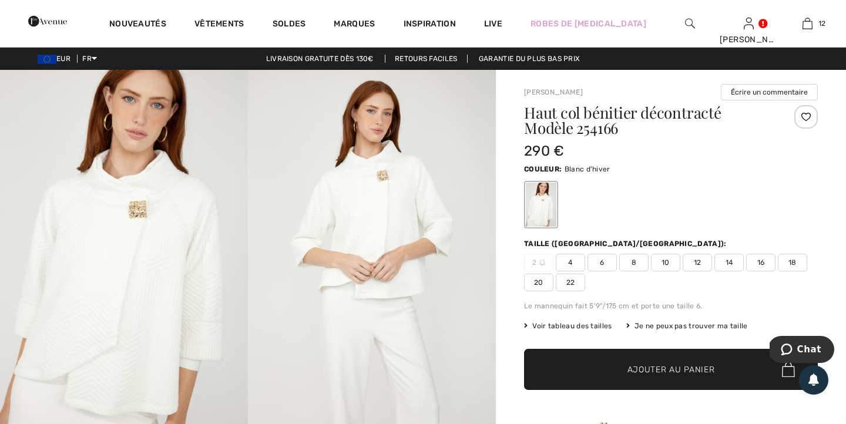
click at [790, 265] on span "18" at bounding box center [792, 263] width 29 height 18
click at [652, 373] on span "Ajouter au panier" at bounding box center [672, 370] width 88 height 12
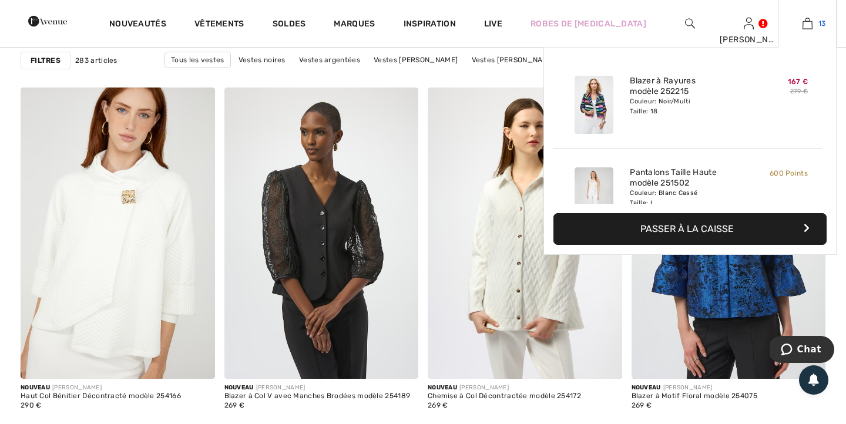
click at [810, 24] on img at bounding box center [808, 23] width 10 height 14
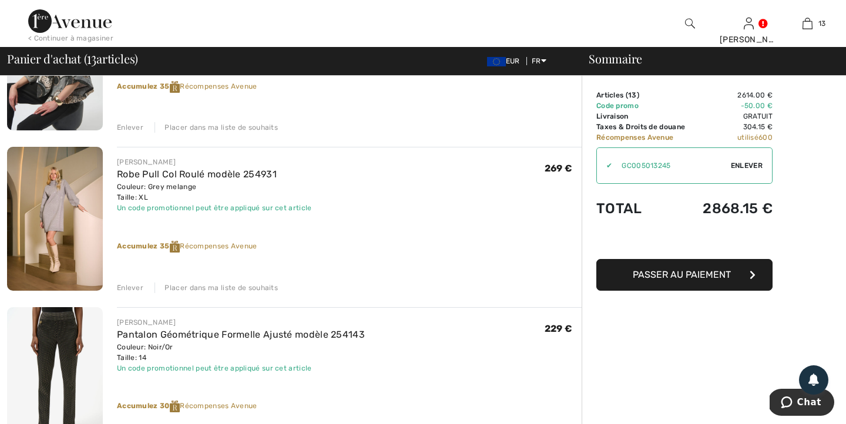
scroll to position [671, 0]
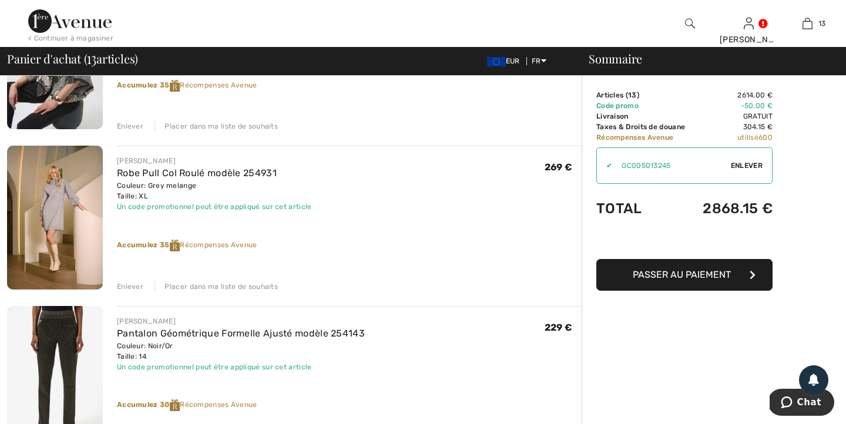
click at [129, 285] on div "Enlever" at bounding box center [130, 286] width 26 height 11
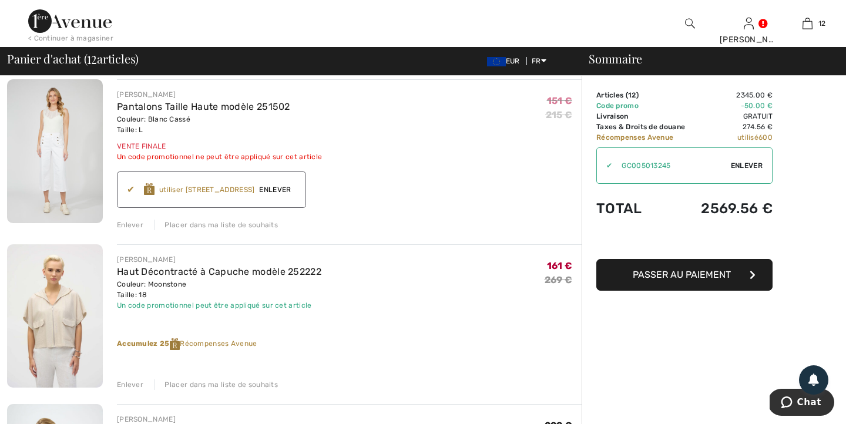
scroll to position [0, 0]
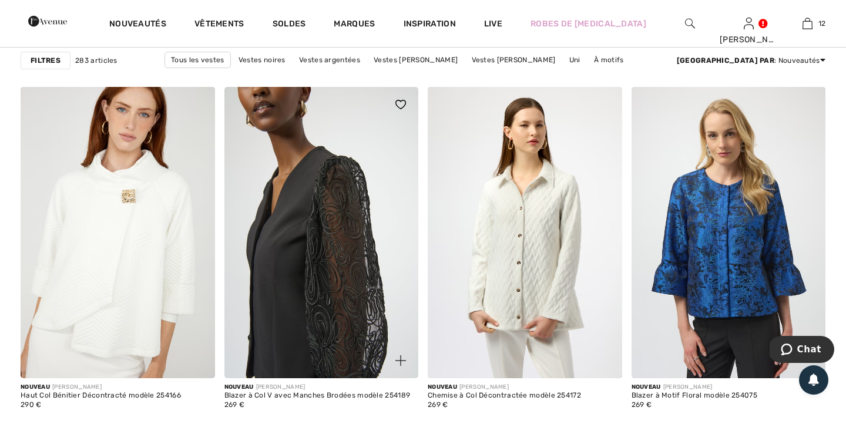
click at [352, 252] on img at bounding box center [321, 232] width 195 height 291
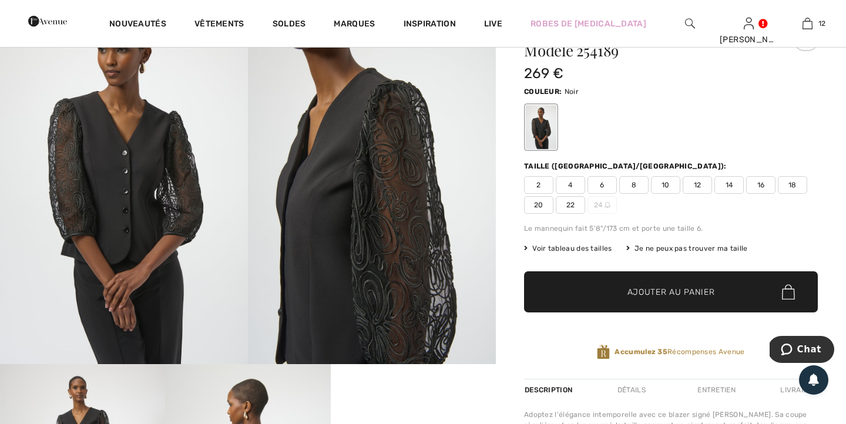
scroll to position [78, 0]
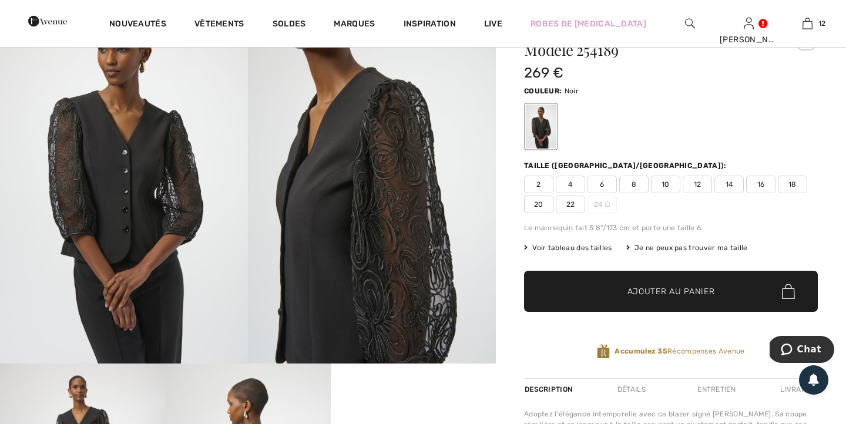
click at [794, 182] on span "18" at bounding box center [792, 185] width 29 height 18
click at [720, 296] on span "✔ Ajouté au panier Ajouter au panier" at bounding box center [671, 291] width 294 height 41
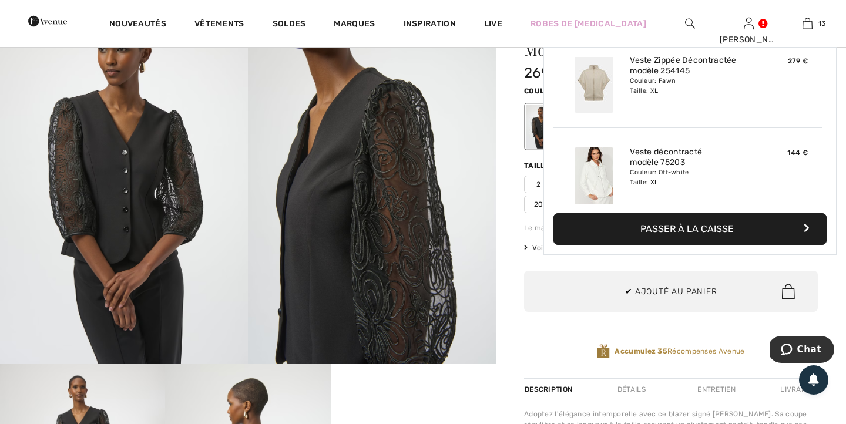
scroll to position [1045, 0]
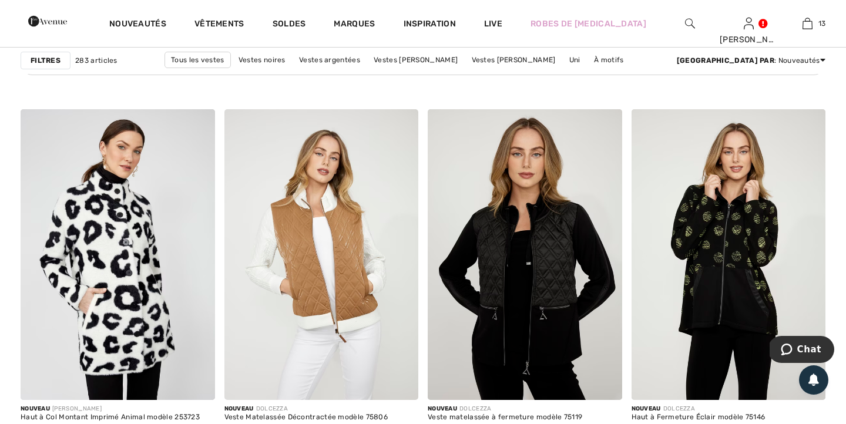
scroll to position [4286, 0]
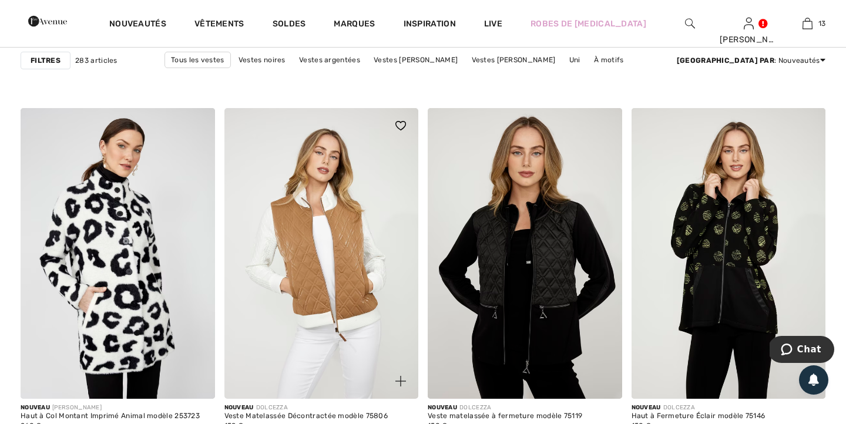
click at [310, 254] on img at bounding box center [321, 253] width 195 height 291
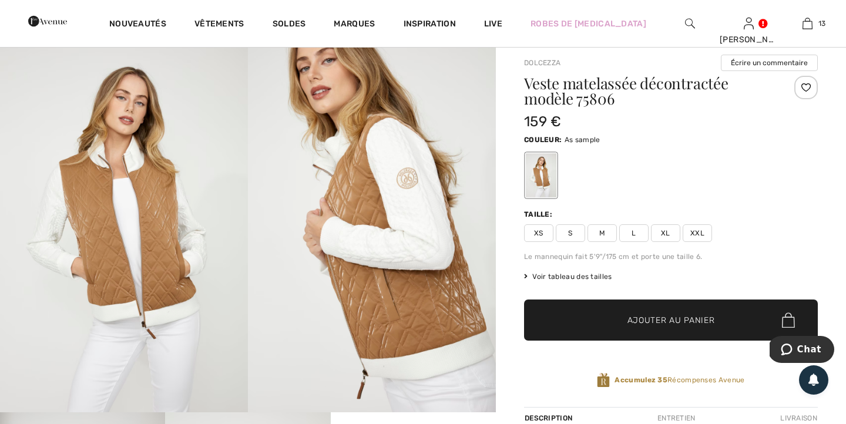
scroll to position [37, 0]
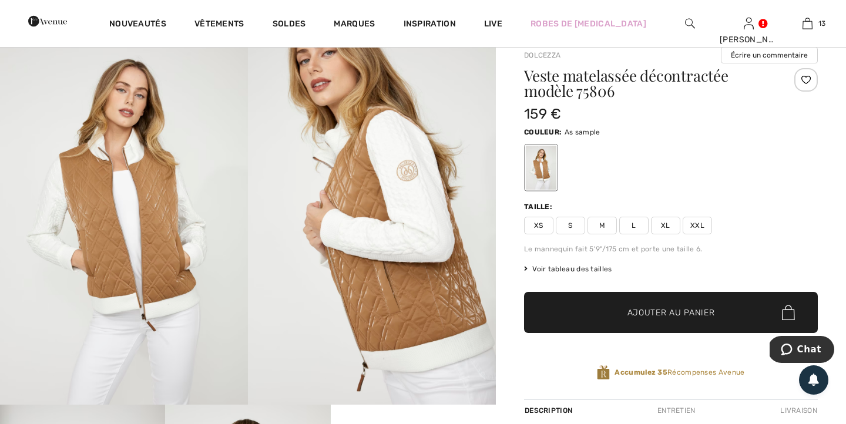
click at [663, 228] on span "XL" at bounding box center [665, 226] width 29 height 18
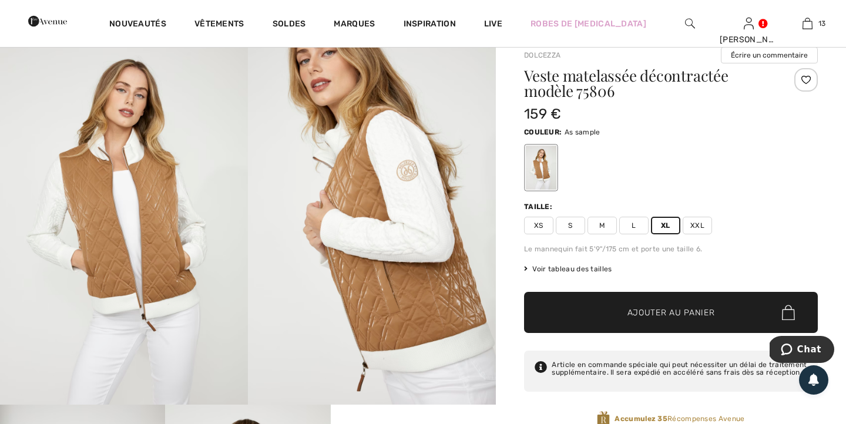
click at [655, 318] on span "Ajouter au panier" at bounding box center [672, 313] width 88 height 12
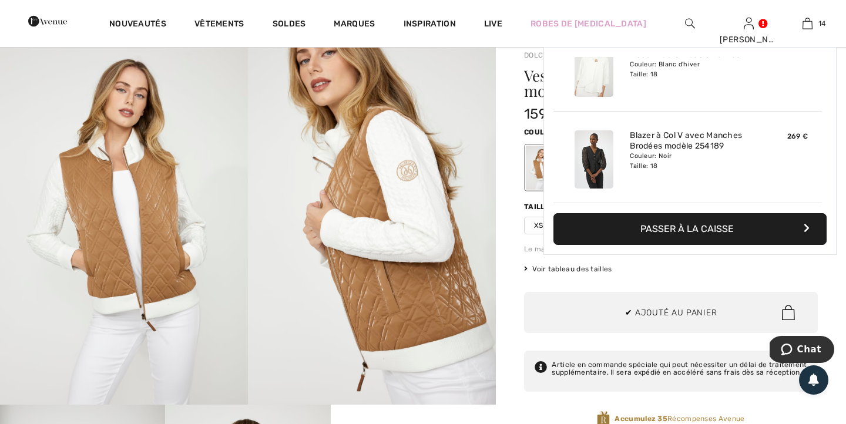
scroll to position [1137, 0]
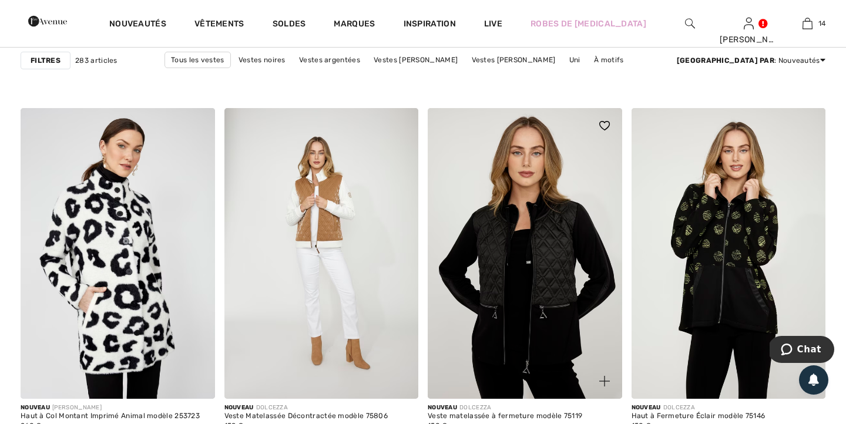
click at [558, 263] on img at bounding box center [525, 253] width 195 height 291
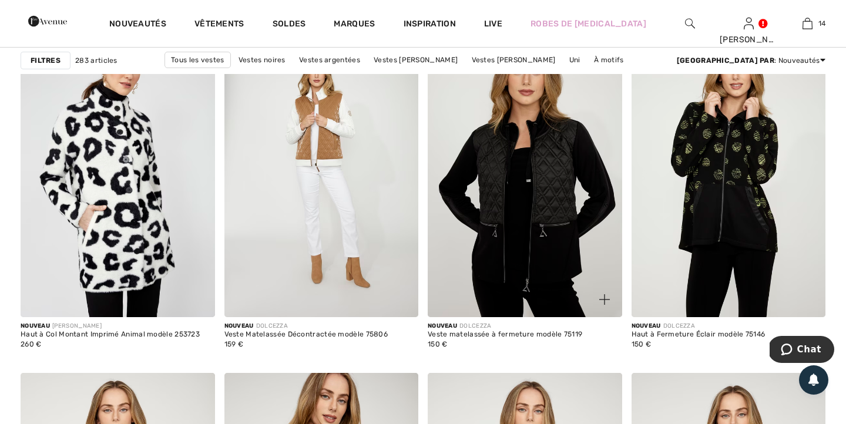
scroll to position [4373, 0]
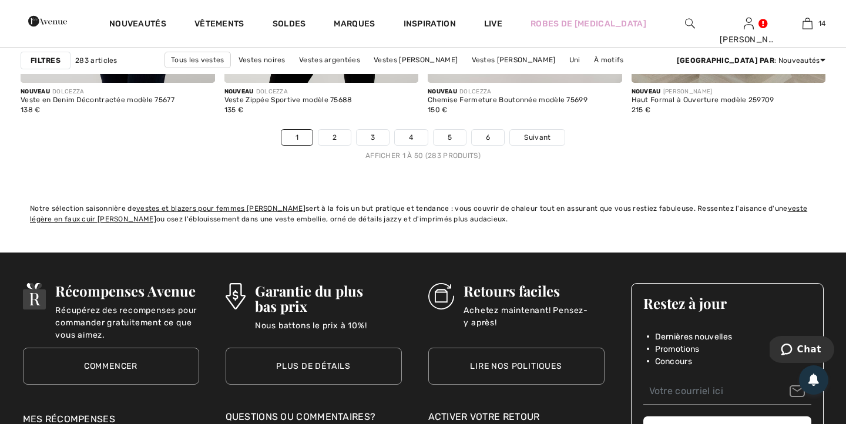
scroll to position [5300, 0]
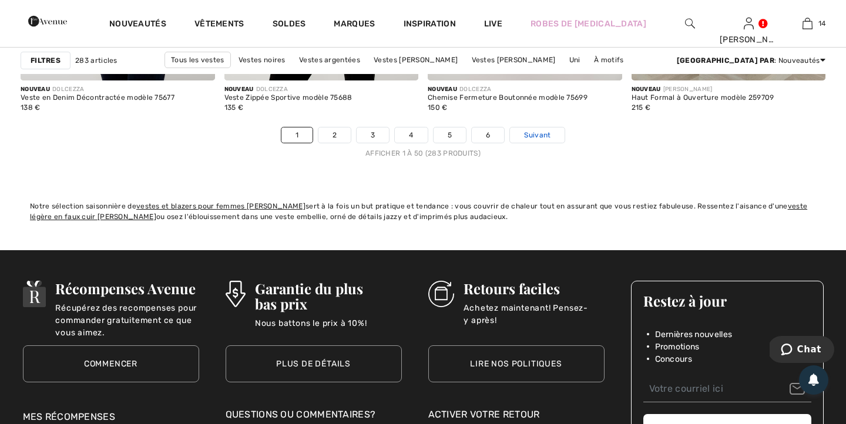
click at [545, 136] on span "Suivant" at bounding box center [537, 135] width 26 height 11
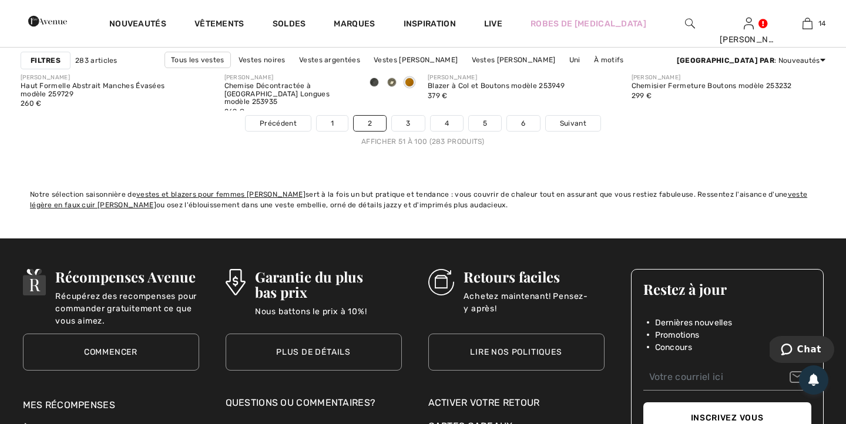
scroll to position [5308, 0]
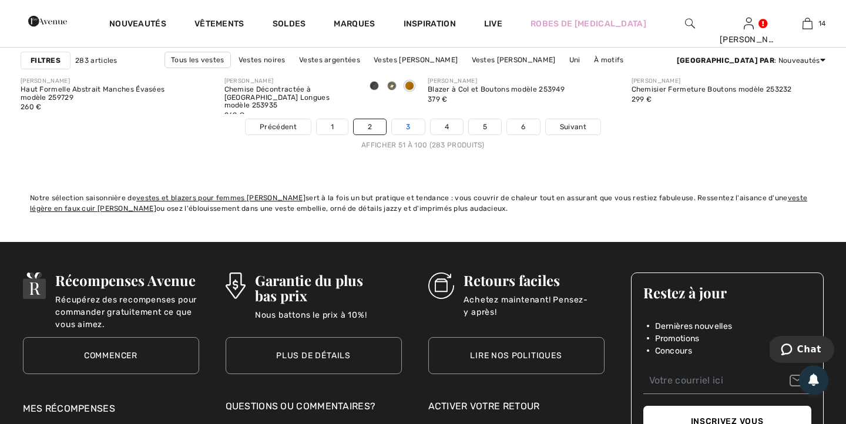
click at [410, 129] on link "3" at bounding box center [408, 126] width 32 height 15
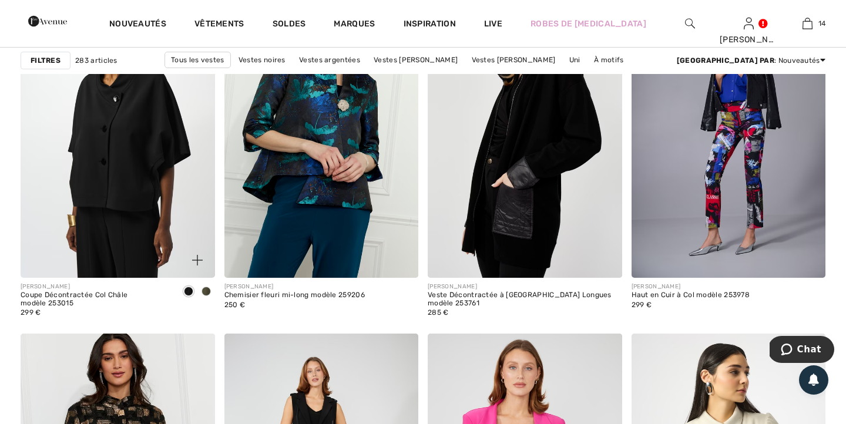
scroll to position [1714, 0]
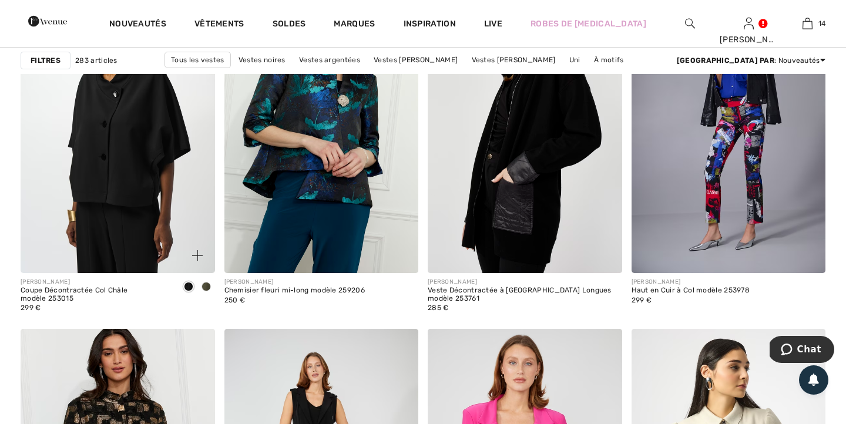
click at [207, 285] on span at bounding box center [206, 286] width 9 height 9
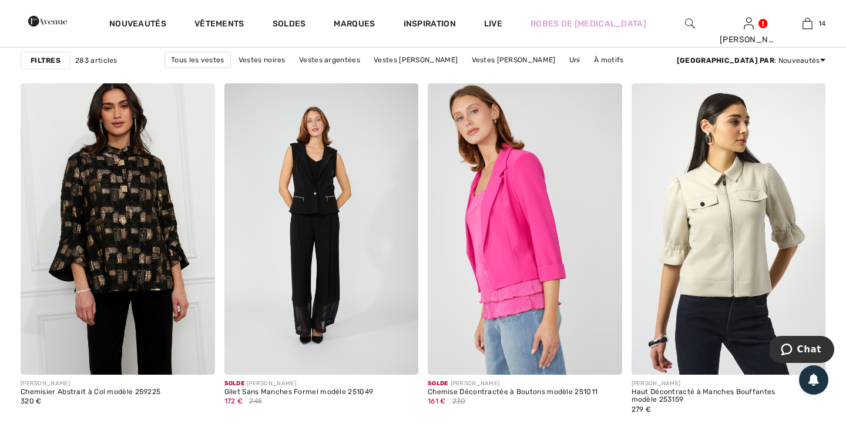
scroll to position [1965, 0]
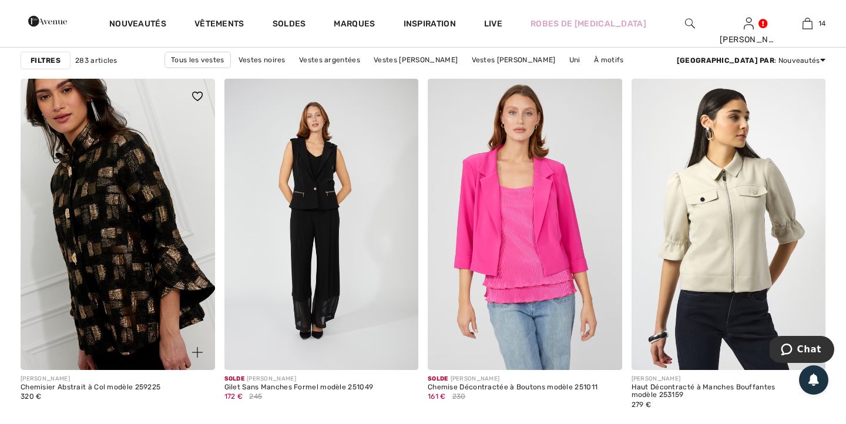
click at [125, 227] on img at bounding box center [118, 224] width 195 height 291
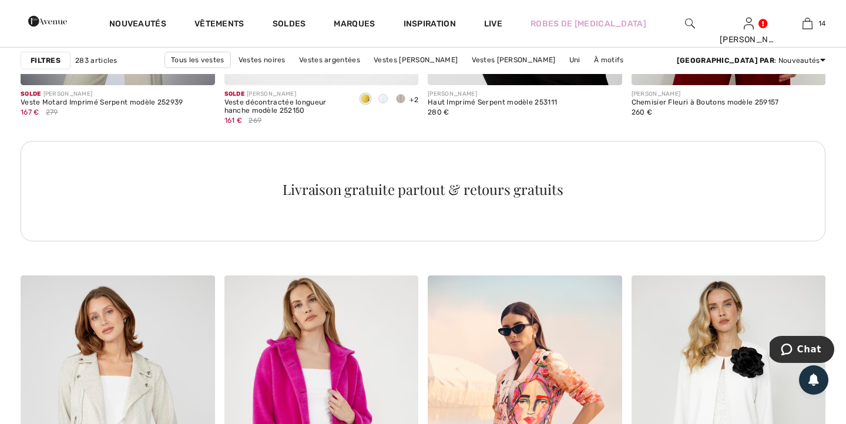
scroll to position [4102, 0]
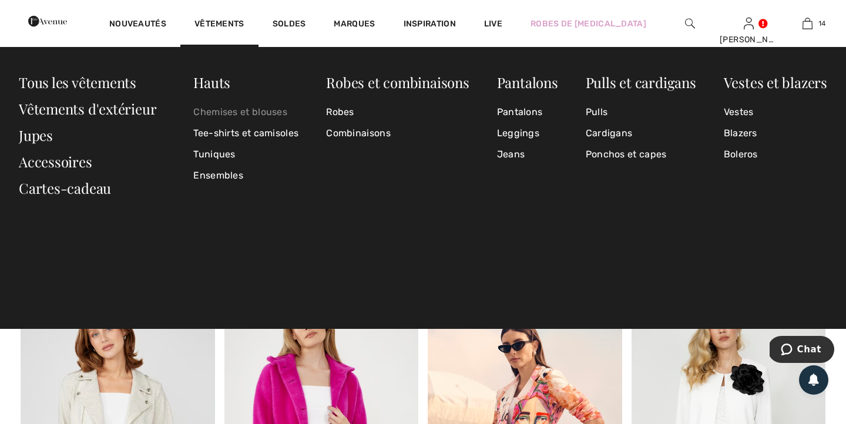
click at [266, 113] on link "Chemises et blouses" at bounding box center [245, 112] width 105 height 21
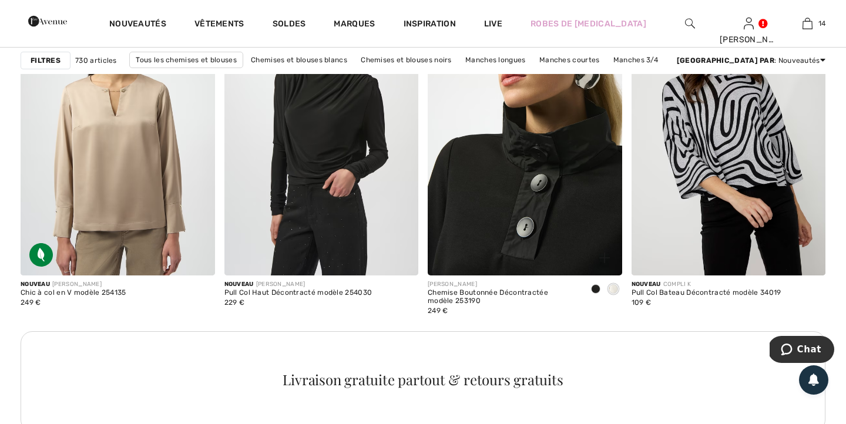
scroll to position [2409, 0]
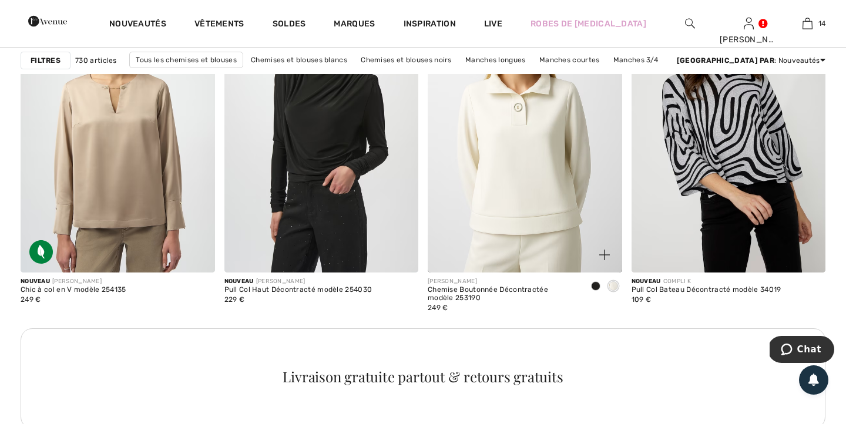
click at [615, 289] on span at bounding box center [613, 285] width 9 height 9
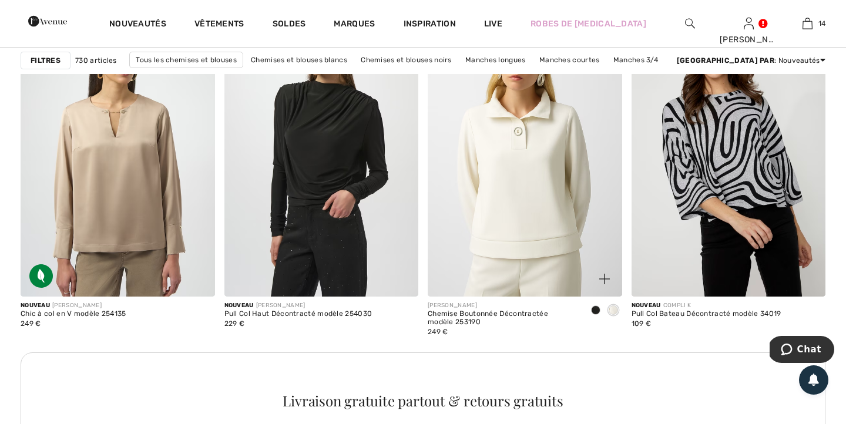
scroll to position [2381, 0]
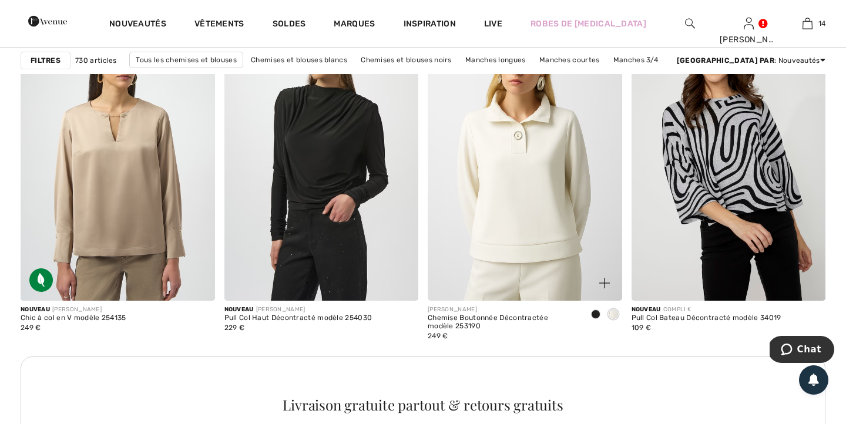
click at [567, 253] on img at bounding box center [525, 155] width 195 height 291
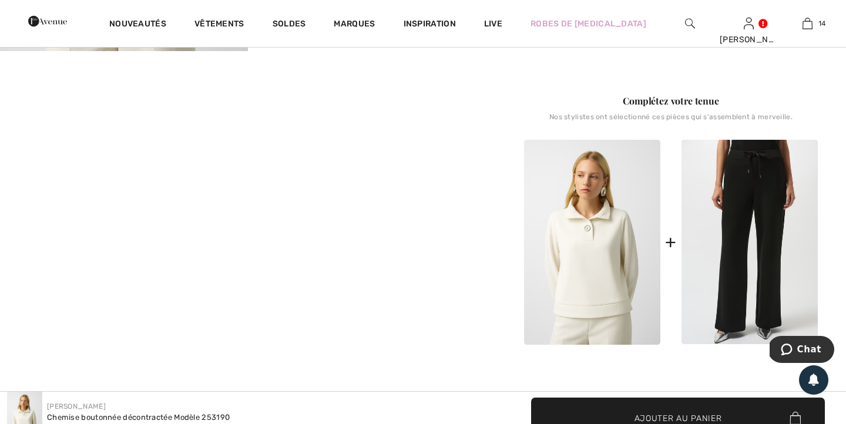
scroll to position [100, 0]
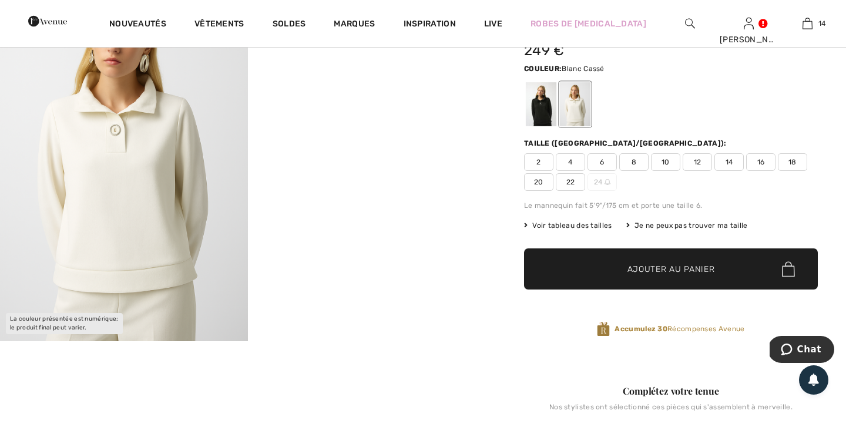
click at [760, 162] on span "16" at bounding box center [760, 162] width 29 height 18
click at [723, 270] on span "✔ Ajouté au panier Ajouter au panier" at bounding box center [671, 269] width 294 height 41
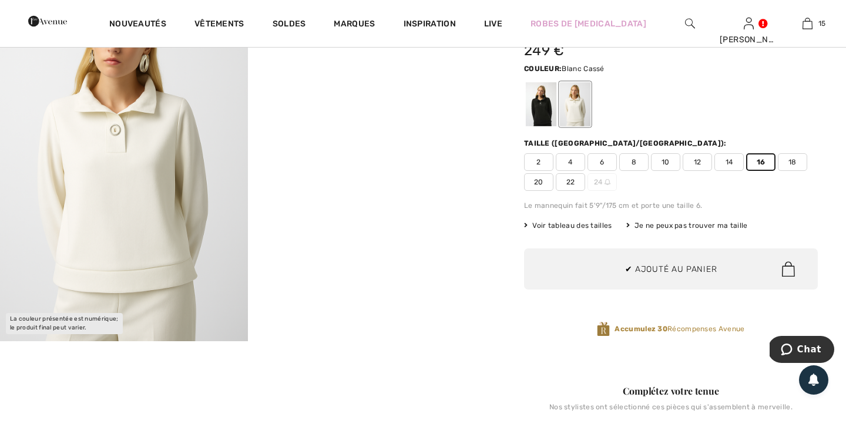
scroll to position [1228, 0]
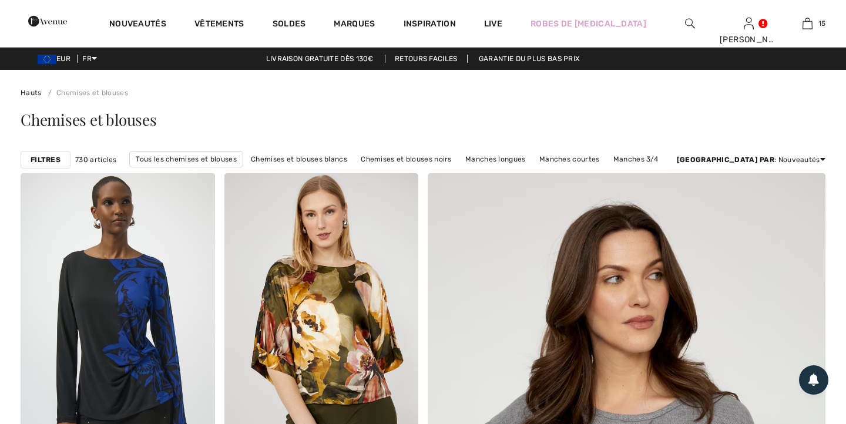
checkbox input "true"
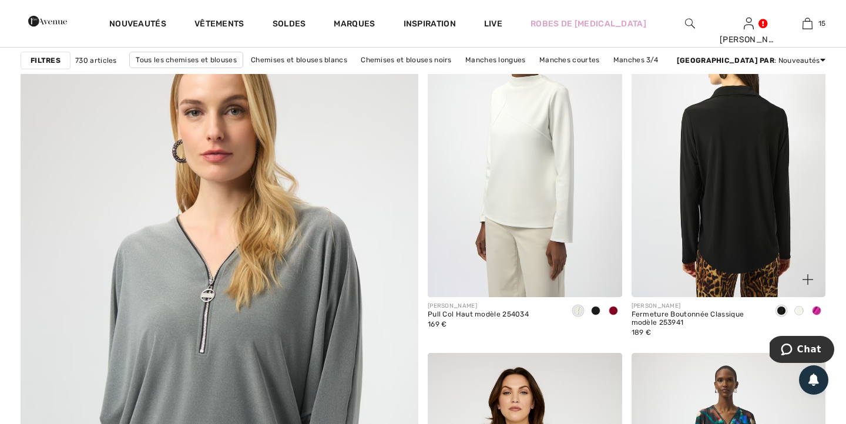
scroll to position [2863, 0]
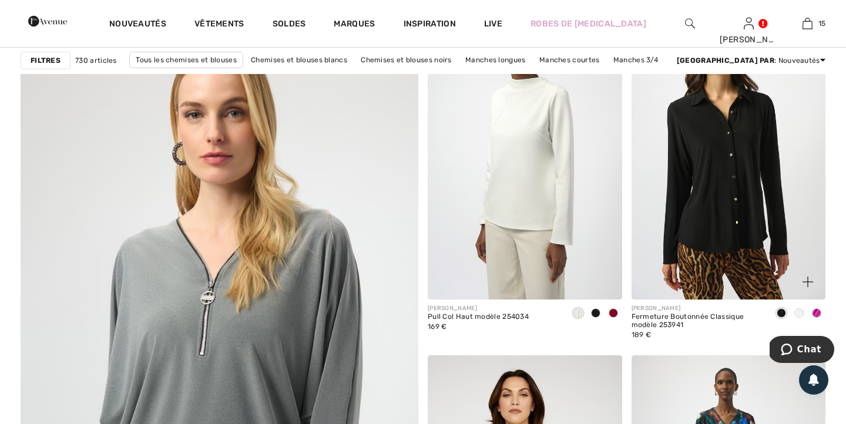
click at [802, 312] on span at bounding box center [799, 313] width 9 height 9
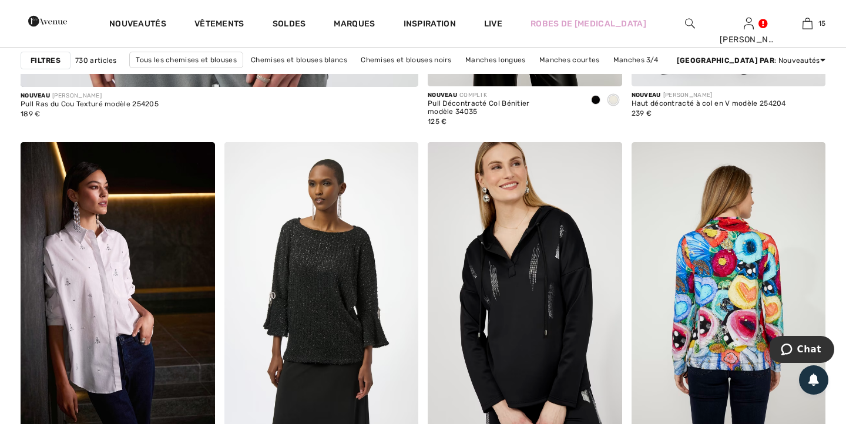
scroll to position [3444, 0]
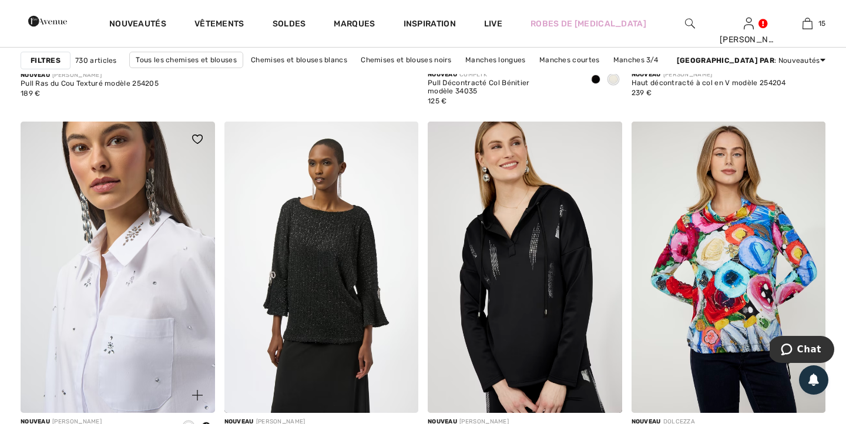
click at [133, 311] on img at bounding box center [118, 267] width 195 height 291
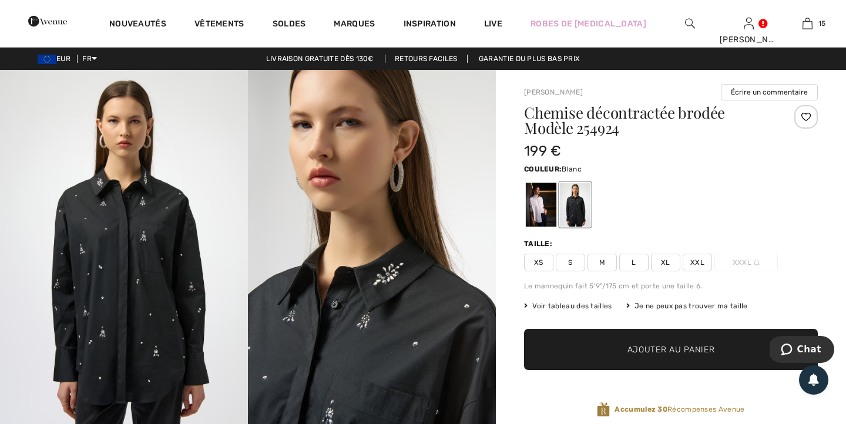
click at [535, 217] on div at bounding box center [541, 205] width 31 height 44
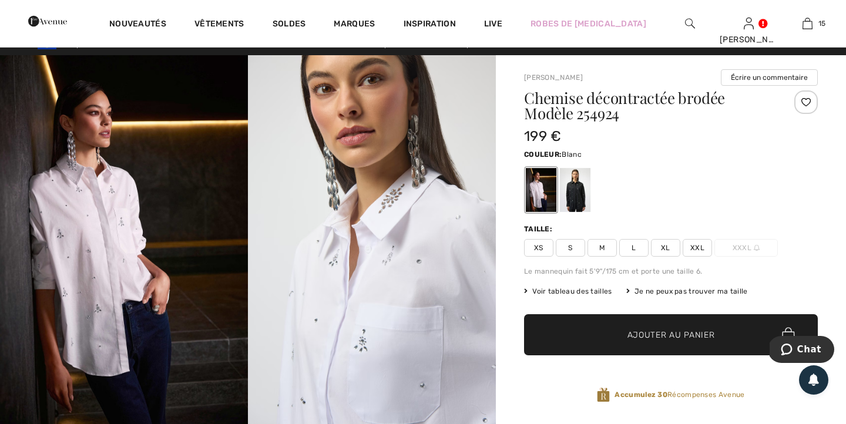
scroll to position [10, 0]
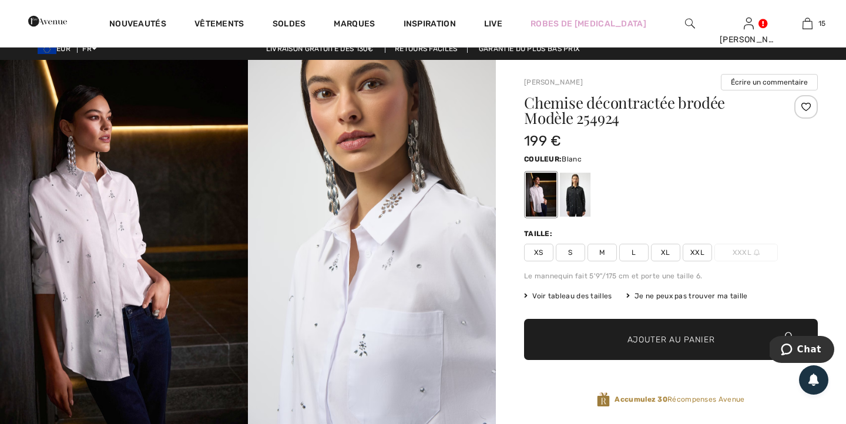
click at [667, 253] on span "XL" at bounding box center [665, 253] width 29 height 18
click at [653, 341] on span "Ajouter au panier" at bounding box center [672, 340] width 88 height 12
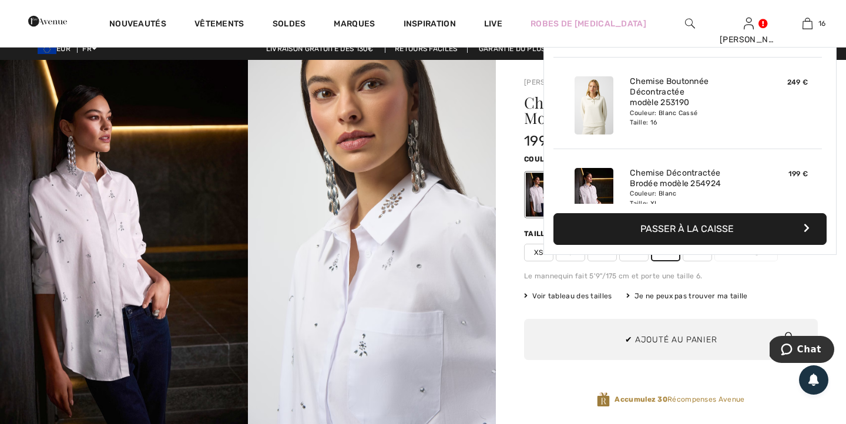
scroll to position [1320, 0]
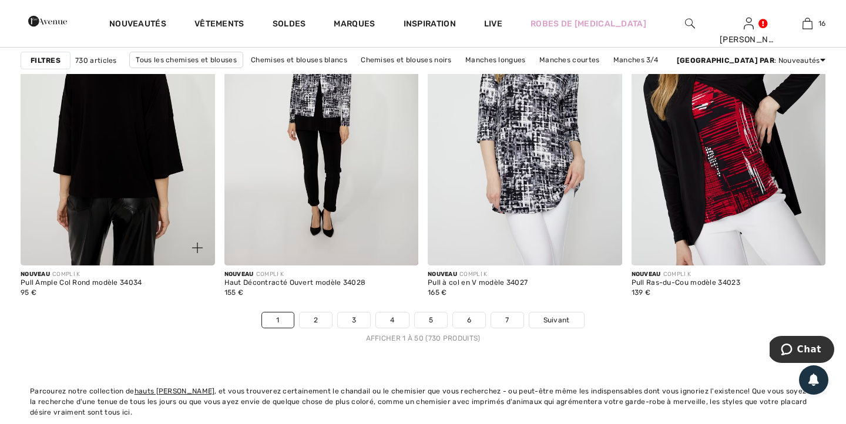
scroll to position [5116, 0]
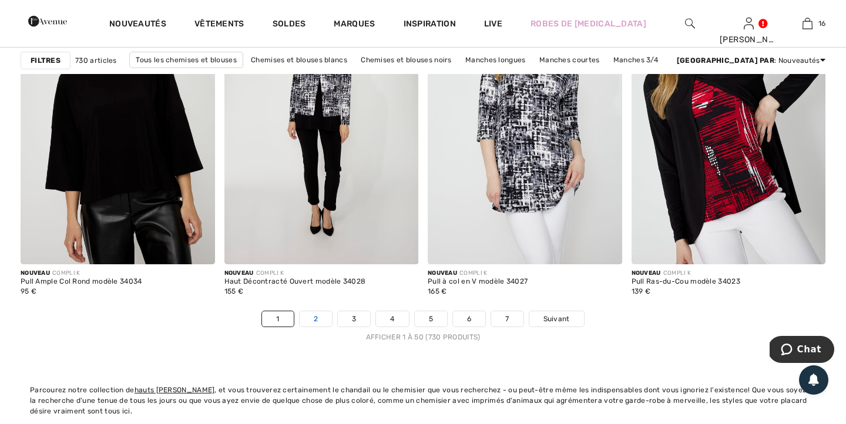
click at [316, 323] on link "2" at bounding box center [316, 318] width 32 height 15
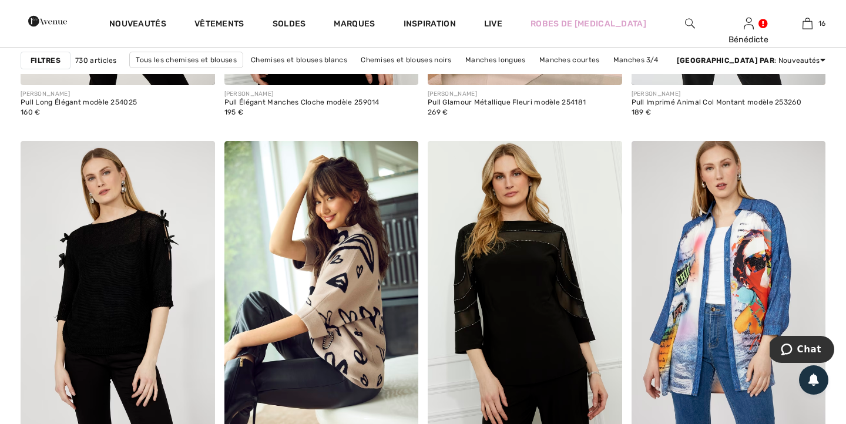
scroll to position [4624, 0]
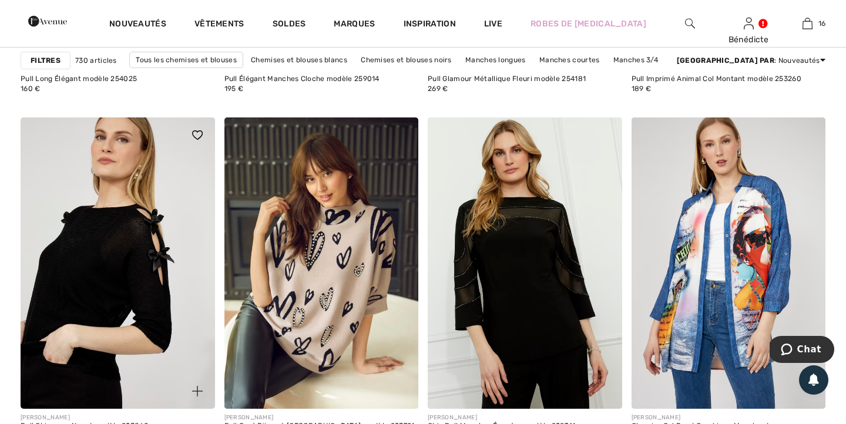
click at [108, 259] on img at bounding box center [118, 263] width 195 height 291
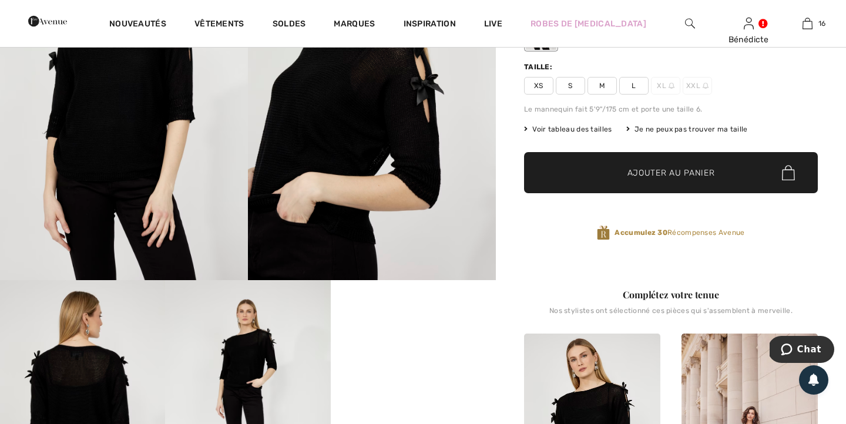
scroll to position [144, 0]
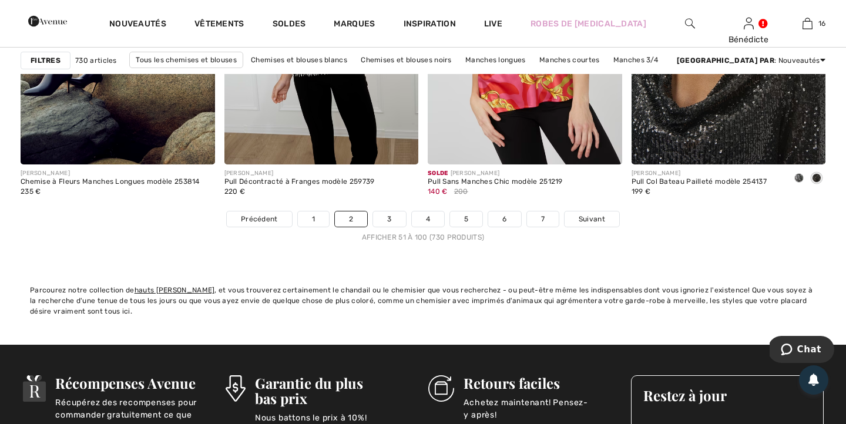
scroll to position [5241, 0]
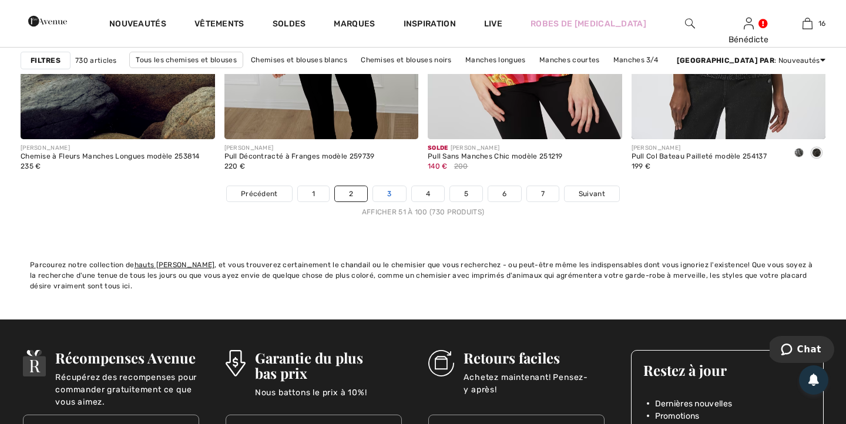
click at [394, 193] on link "3" at bounding box center [389, 193] width 32 height 15
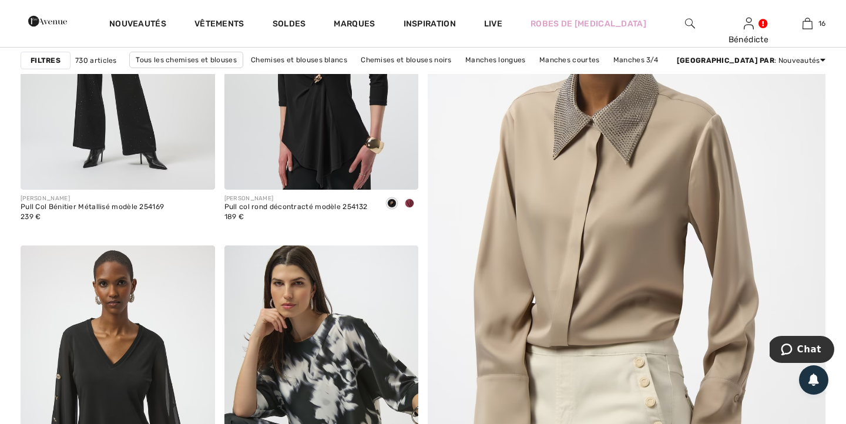
scroll to position [274, 0]
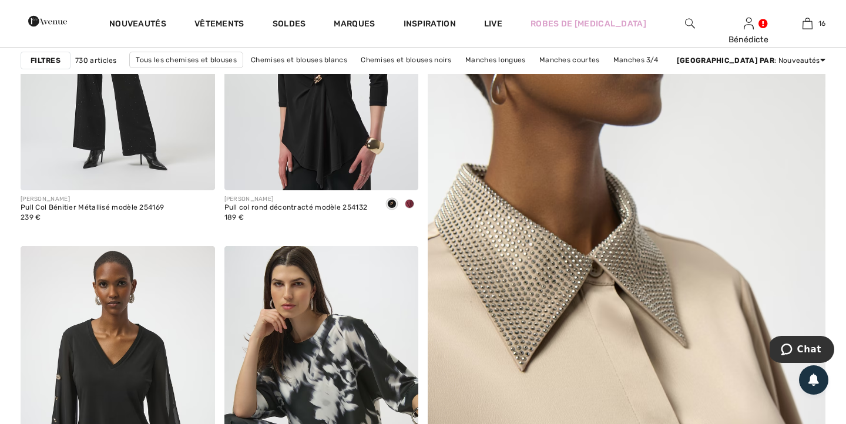
click at [542, 326] on img at bounding box center [626, 257] width 477 height 716
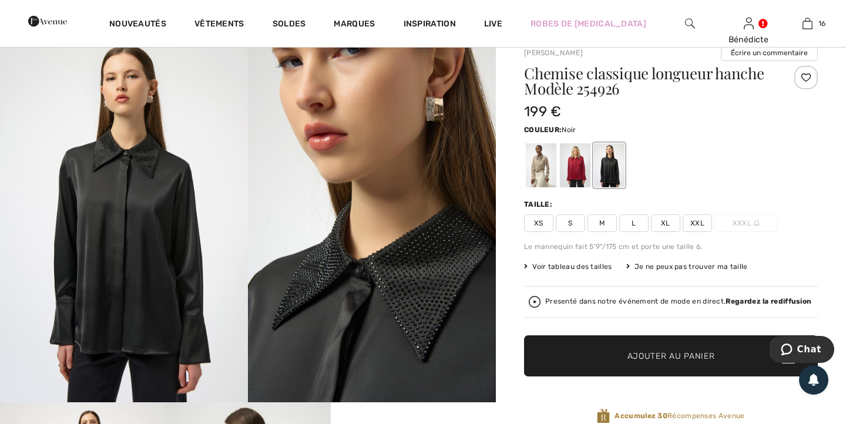
scroll to position [43, 0]
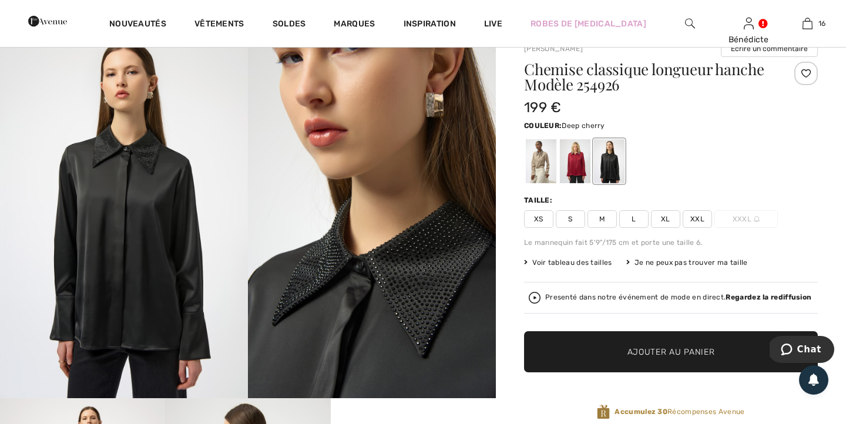
click at [581, 150] on div at bounding box center [575, 161] width 31 height 44
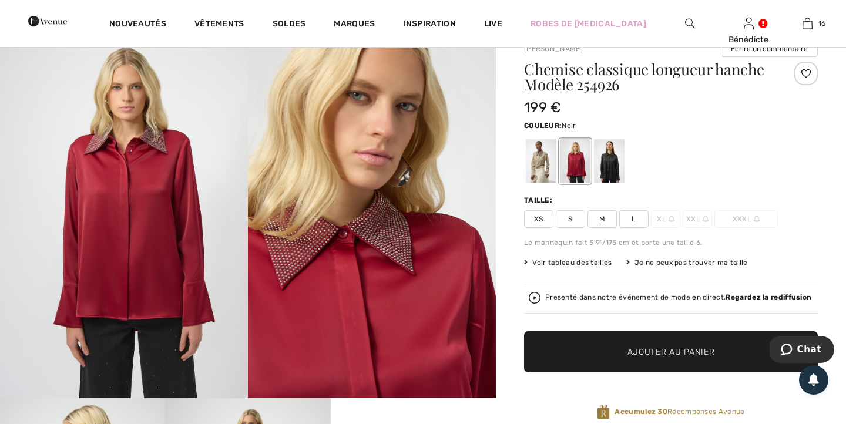
click at [609, 162] on div at bounding box center [609, 161] width 31 height 44
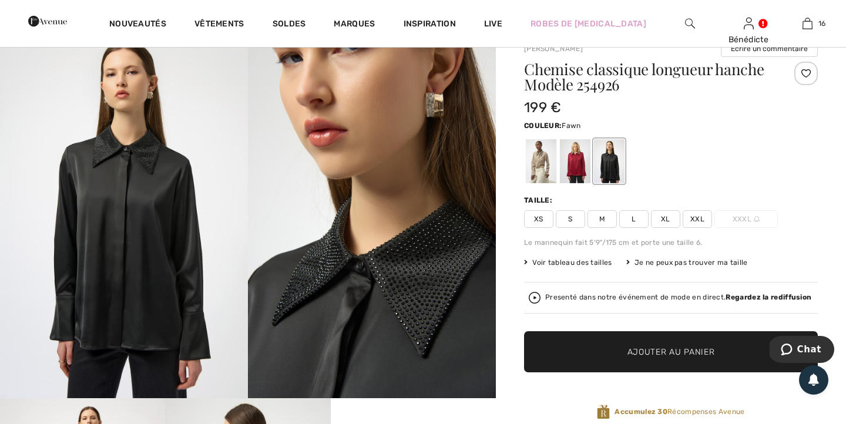
click at [536, 163] on div at bounding box center [541, 161] width 31 height 44
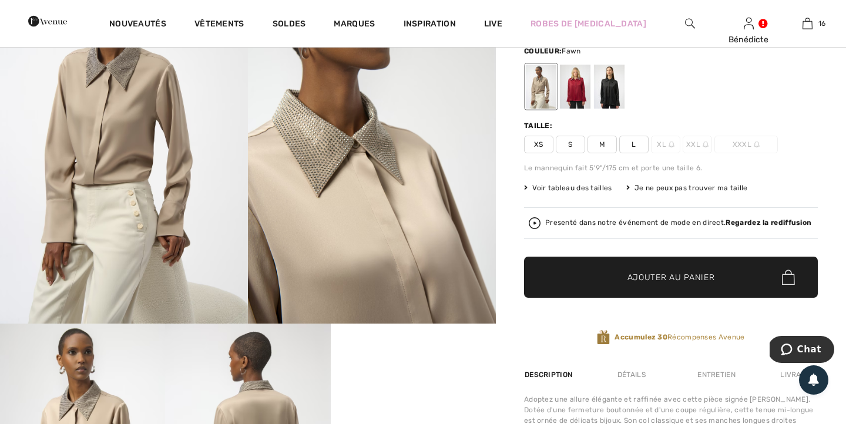
scroll to position [118, 0]
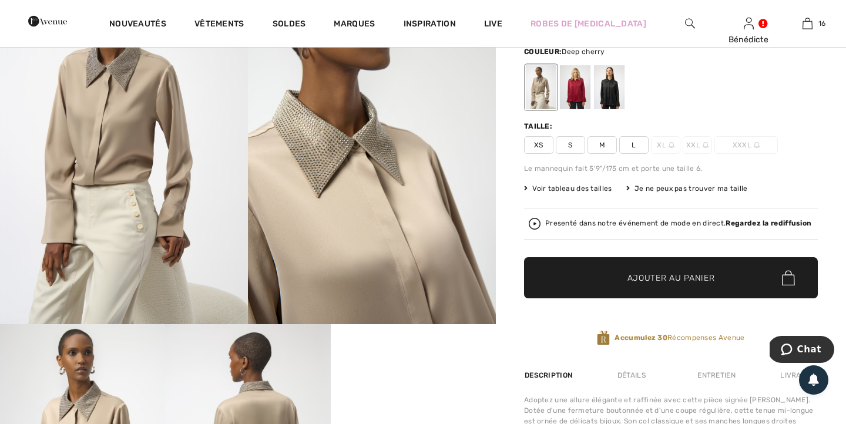
click at [581, 93] on div at bounding box center [575, 87] width 31 height 44
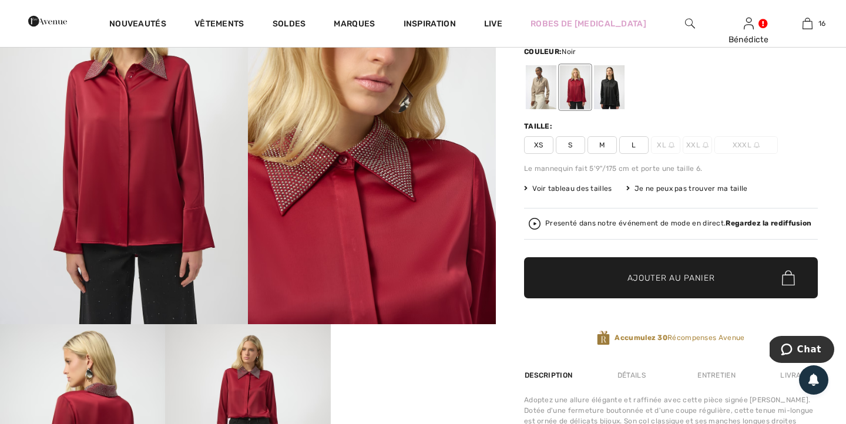
click at [604, 96] on div at bounding box center [609, 87] width 31 height 44
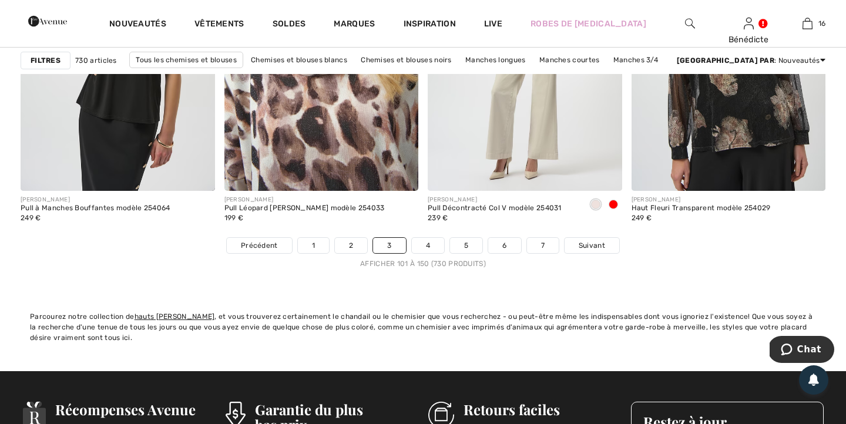
scroll to position [5192, 0]
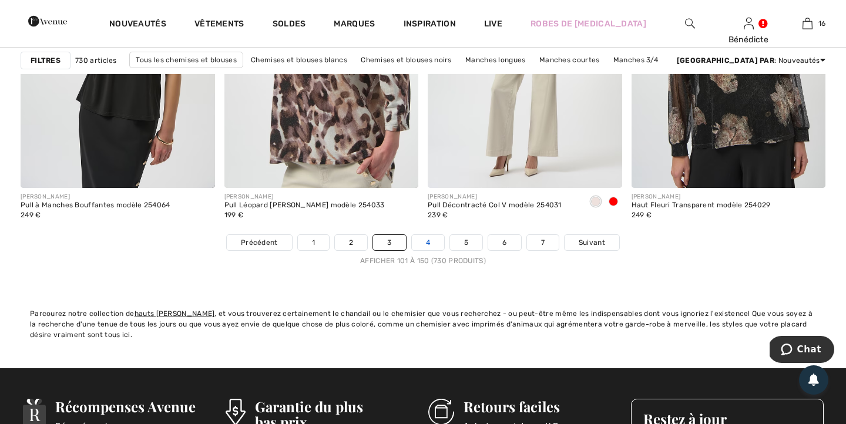
click at [430, 246] on link "4" at bounding box center [428, 242] width 32 height 15
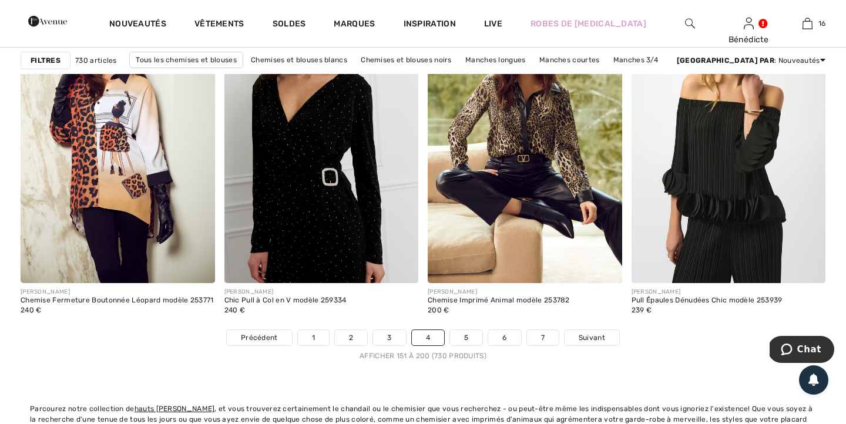
scroll to position [5105, 0]
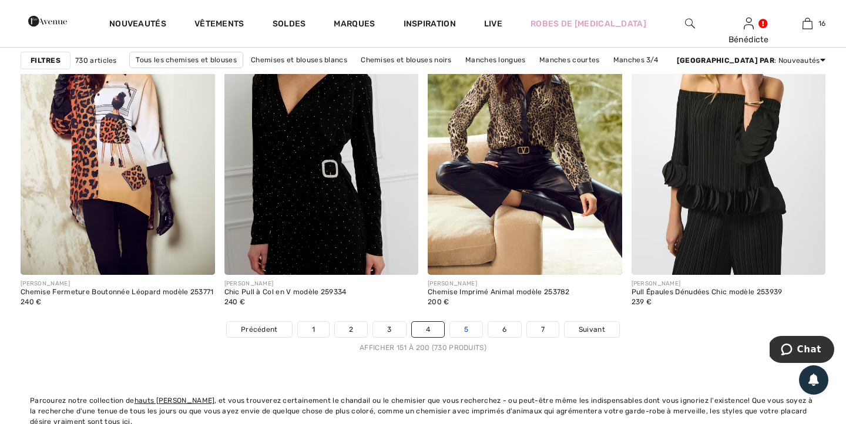
click at [464, 327] on link "5" at bounding box center [466, 329] width 32 height 15
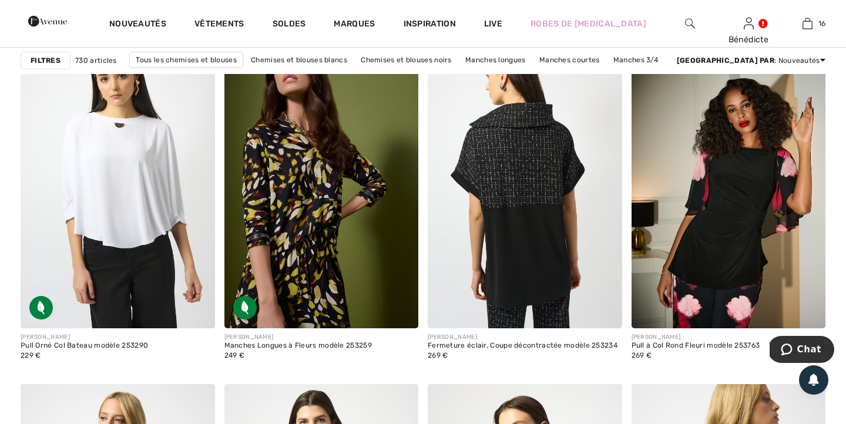
scroll to position [831, 0]
click at [534, 263] on img at bounding box center [525, 182] width 195 height 291
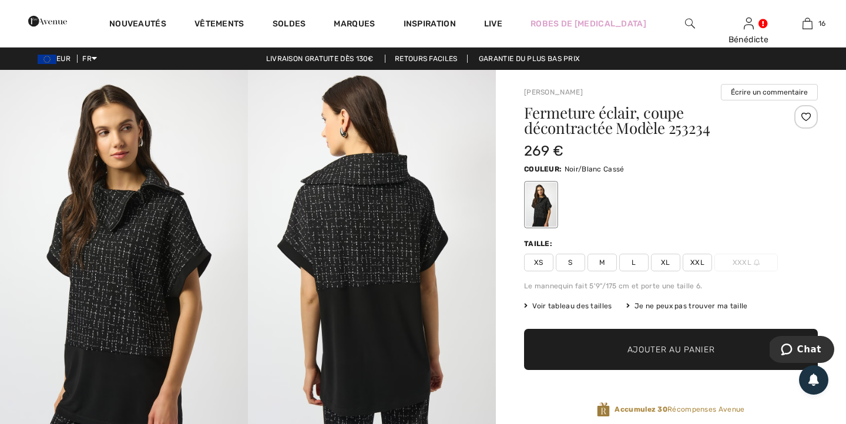
click at [663, 264] on span "XL" at bounding box center [665, 263] width 29 height 18
click at [650, 346] on span "Ajouter au panier" at bounding box center [672, 350] width 88 height 12
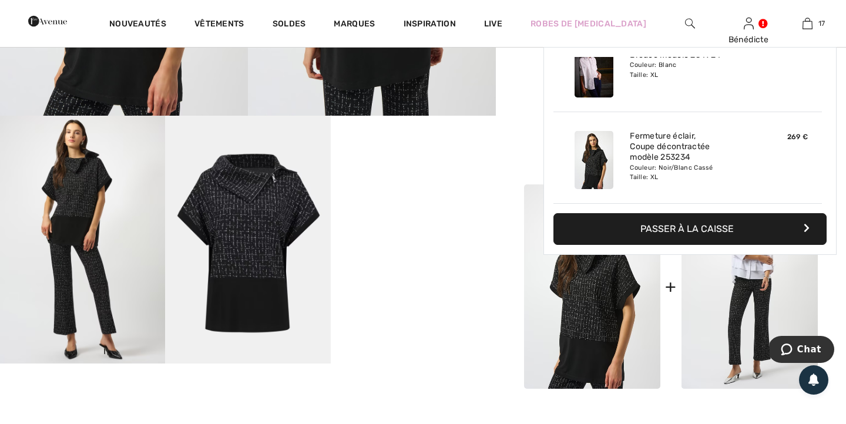
scroll to position [330, 0]
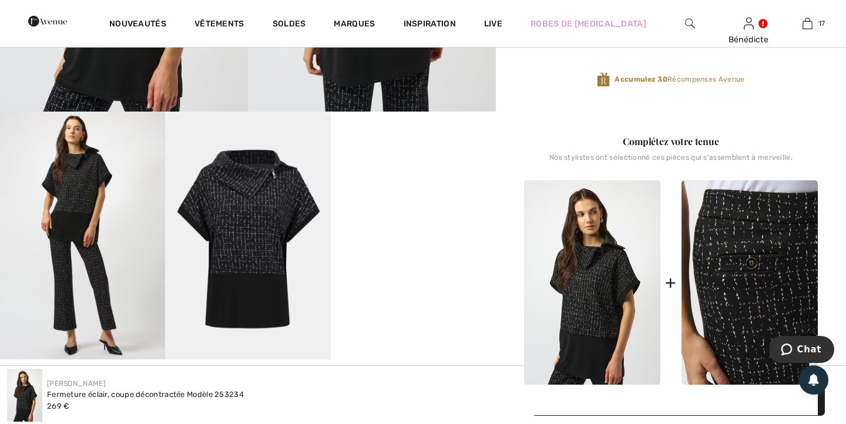
click at [696, 327] on img at bounding box center [750, 282] width 136 height 205
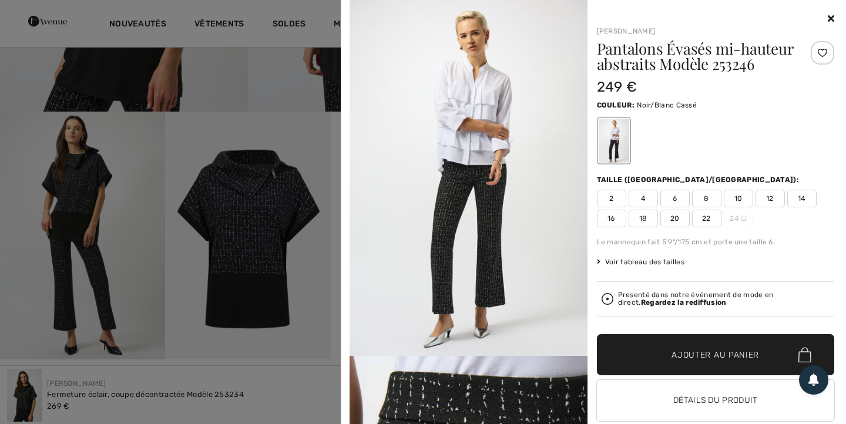
click at [801, 200] on span "14" at bounding box center [801, 199] width 29 height 18
click at [669, 360] on span "✔ Ajouté au panier" at bounding box center [698, 355] width 92 height 12
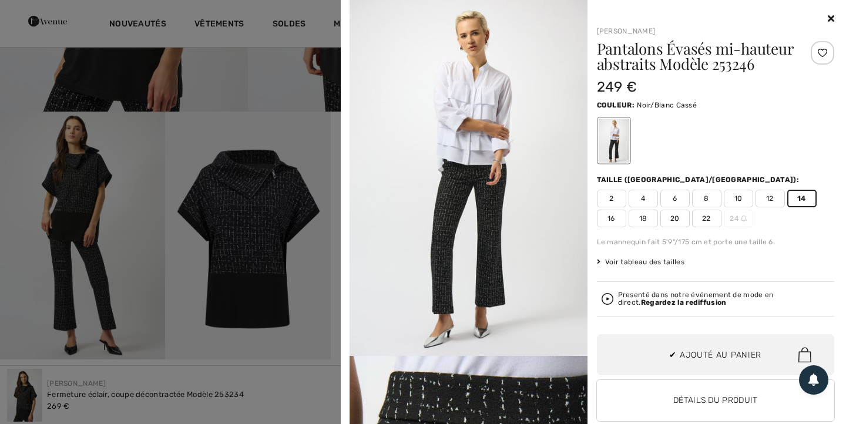
scroll to position [1503, 0]
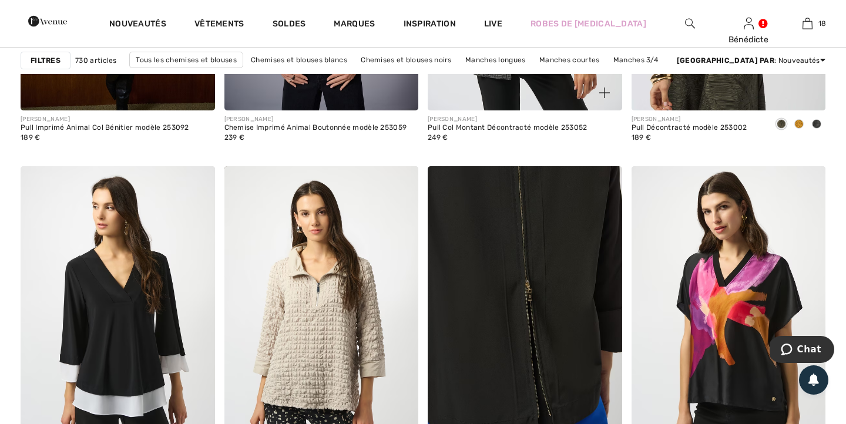
scroll to position [1878, 0]
